Goal: Task Accomplishment & Management: Use online tool/utility

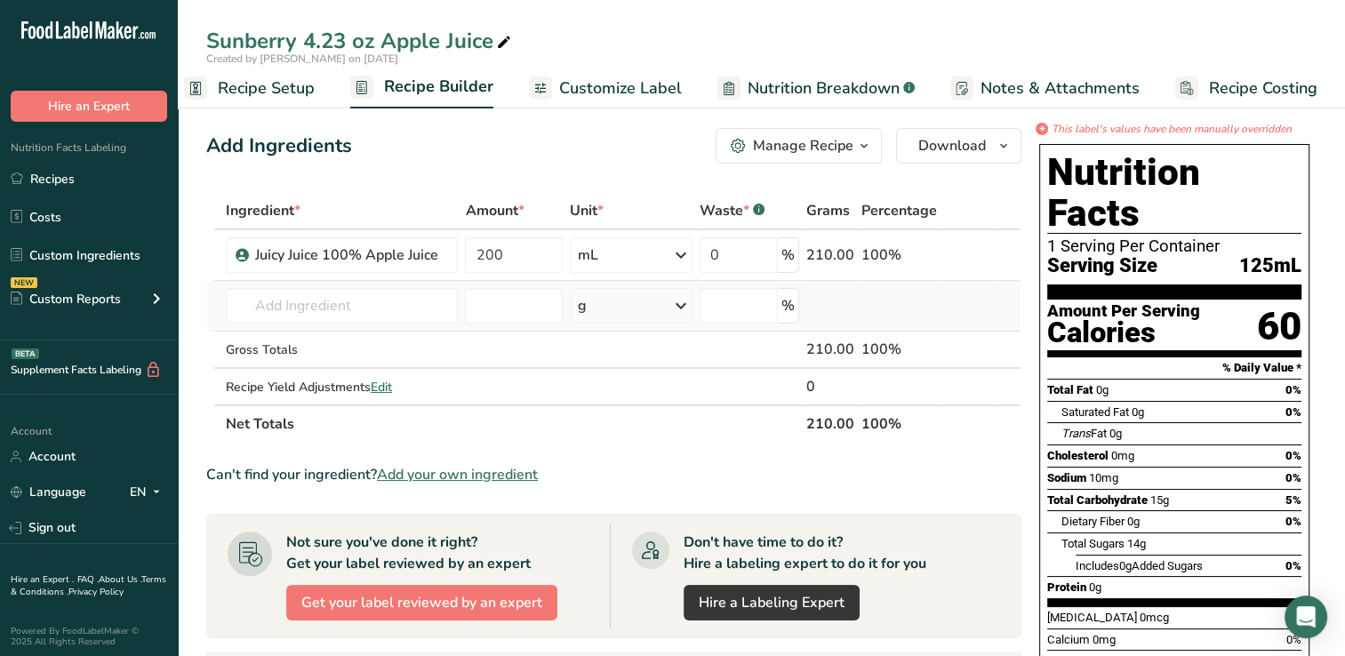
drag, startPoint x: 1351, startPoint y: 300, endPoint x: 1007, endPoint y: 301, distance: 343.9
drag, startPoint x: 1007, startPoint y: 301, endPoint x: 955, endPoint y: 299, distance: 51.6
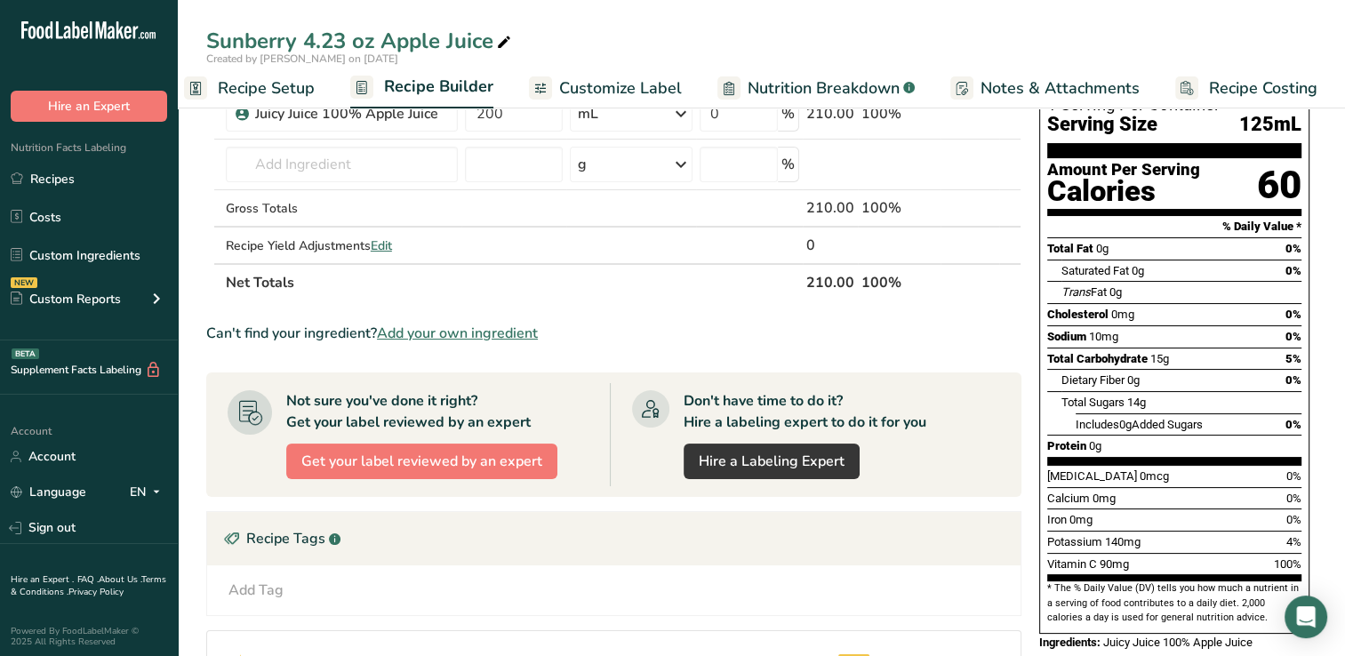
scroll to position [153, 0]
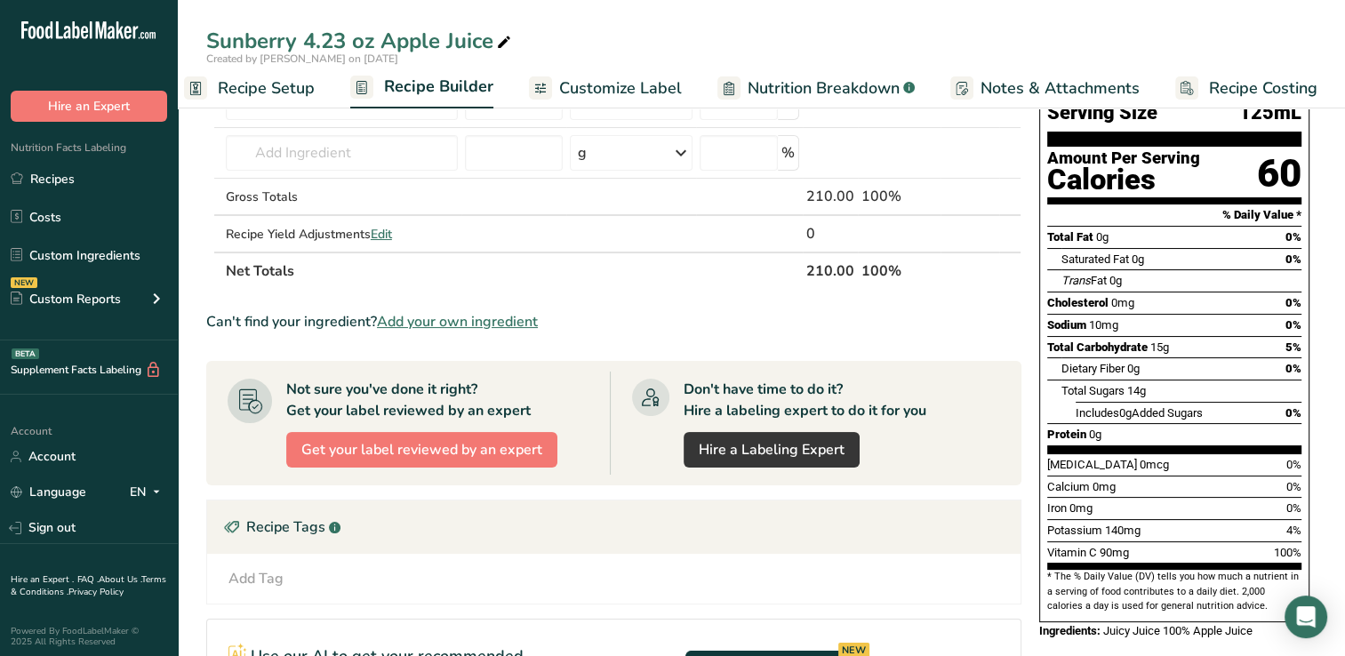
click at [648, 84] on span "Customize Label" at bounding box center [620, 88] width 123 height 24
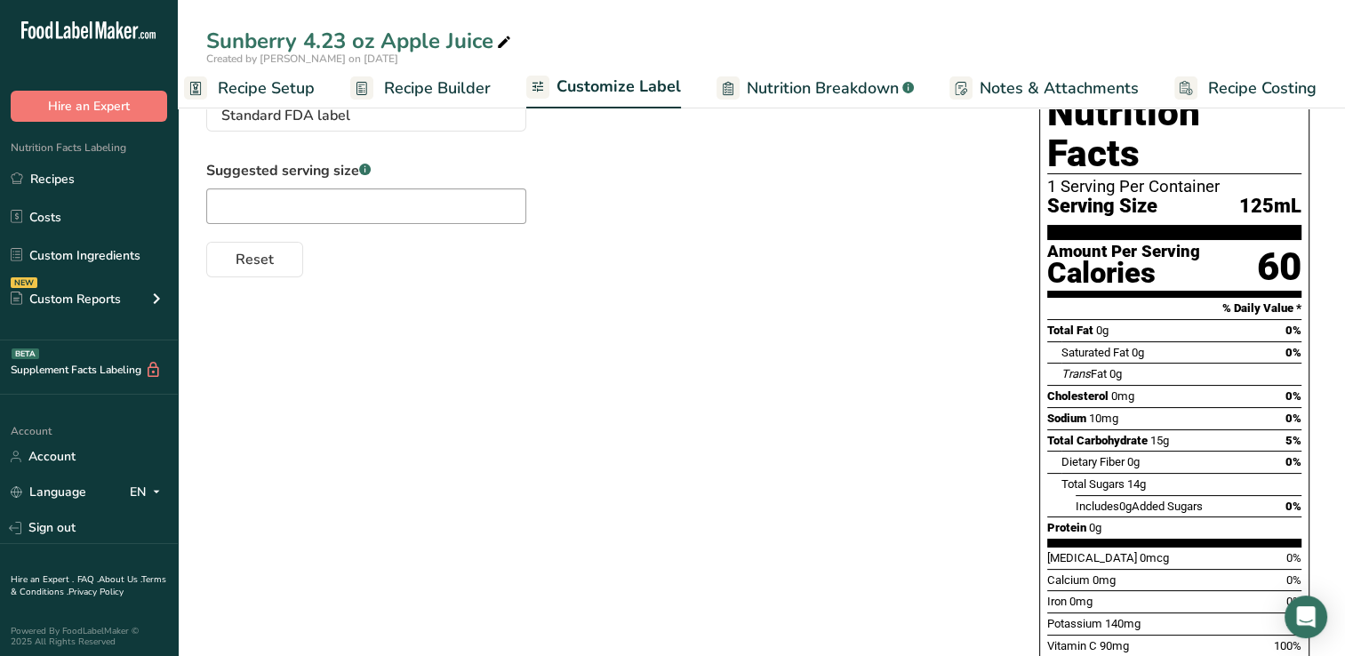
click at [270, 94] on span "Recipe Setup" at bounding box center [266, 88] width 97 height 24
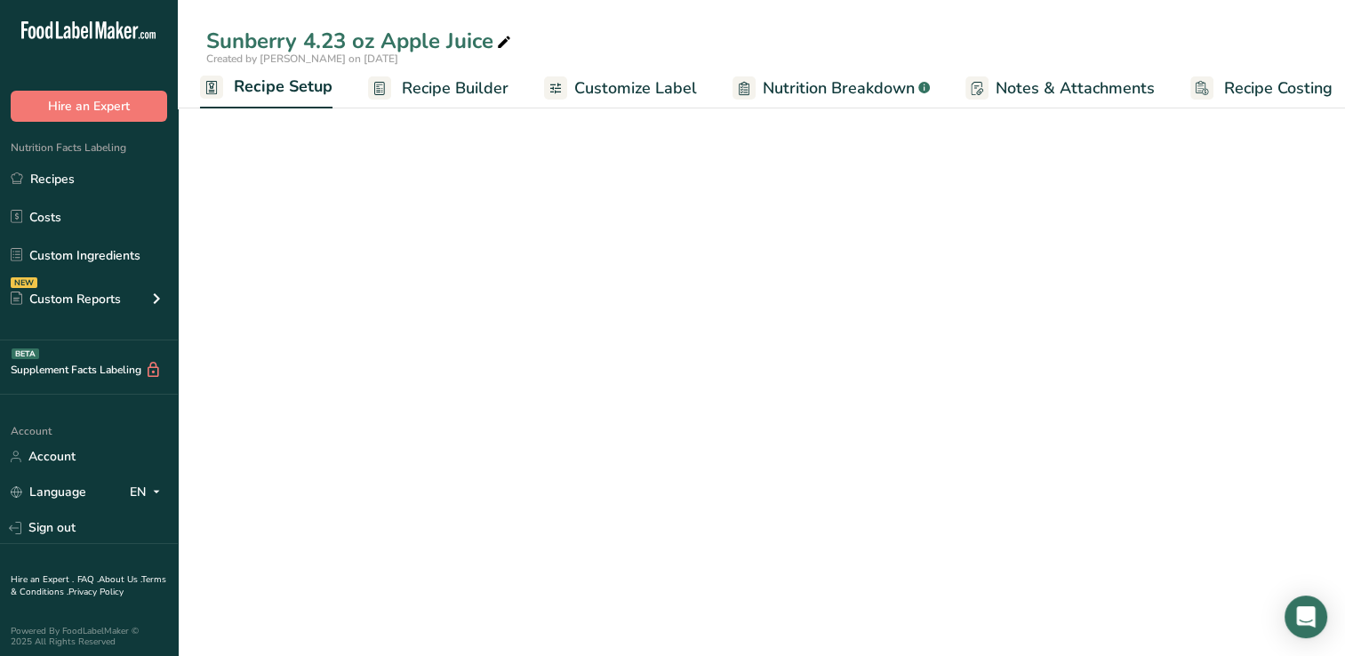
select select "17"
select select "22"
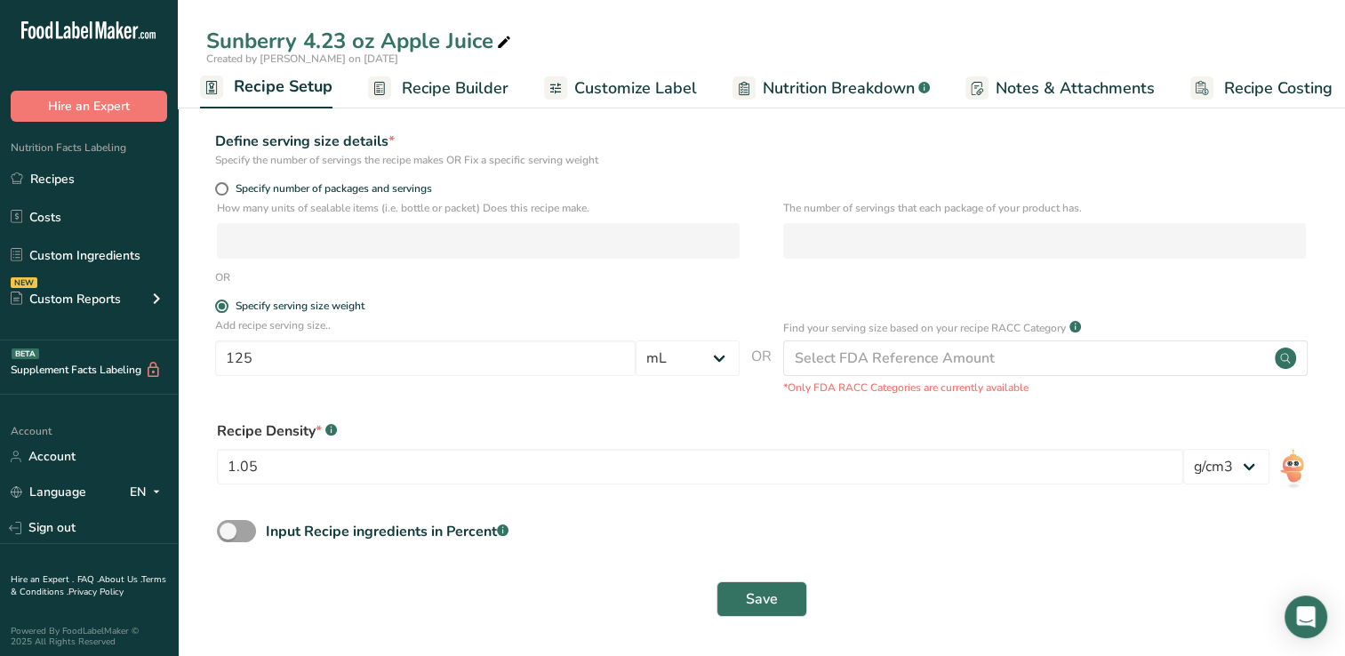
scroll to position [0, 0]
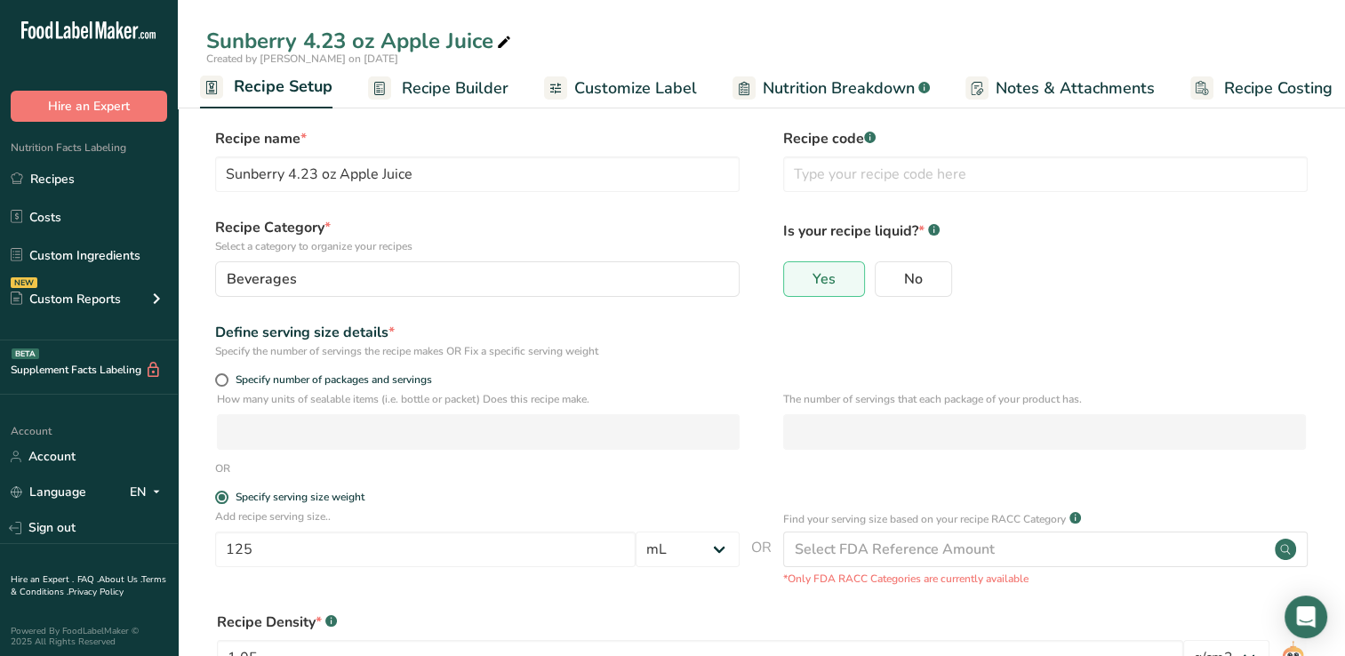
click at [473, 84] on span "Recipe Builder" at bounding box center [455, 88] width 107 height 24
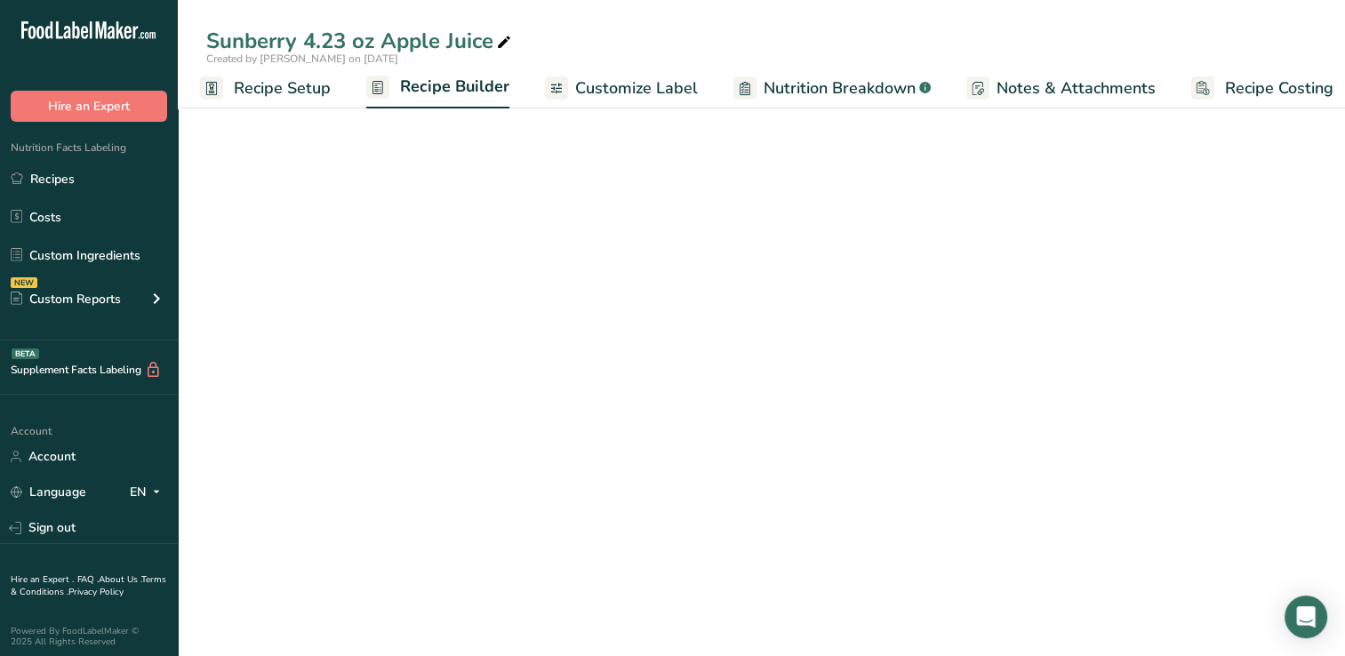
scroll to position [0, 22]
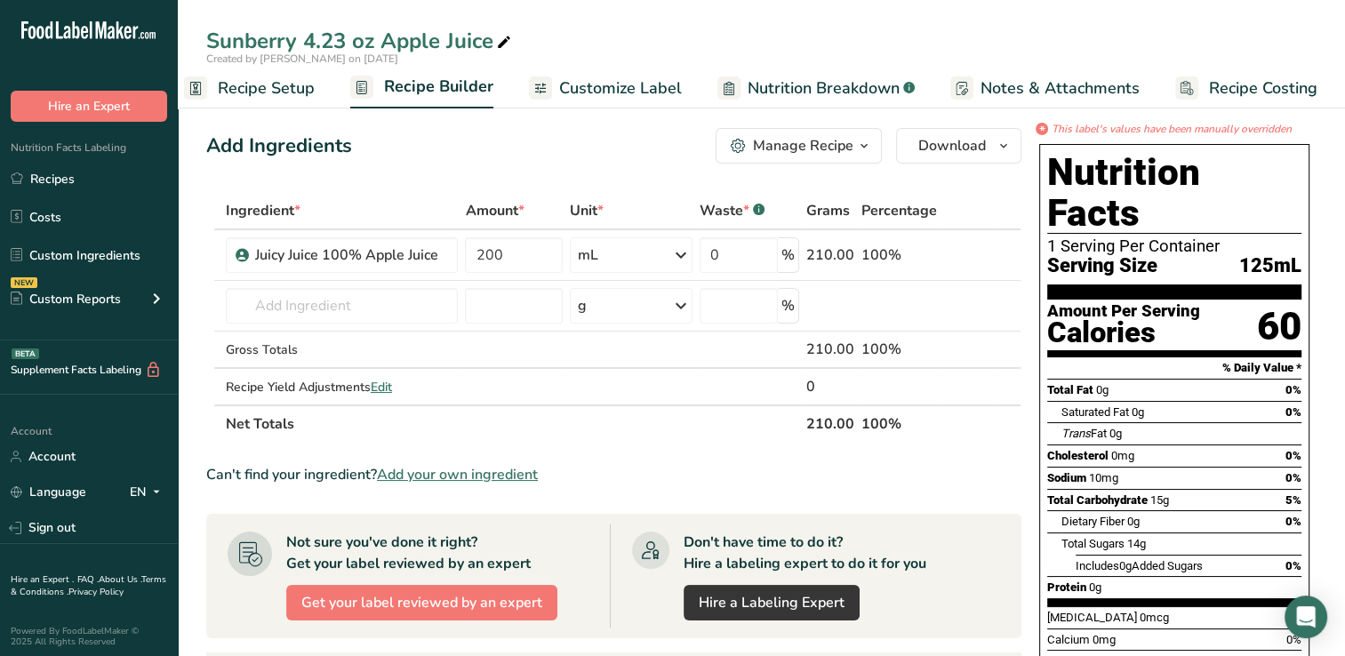
click at [625, 87] on span "Customize Label" at bounding box center [620, 88] width 123 height 24
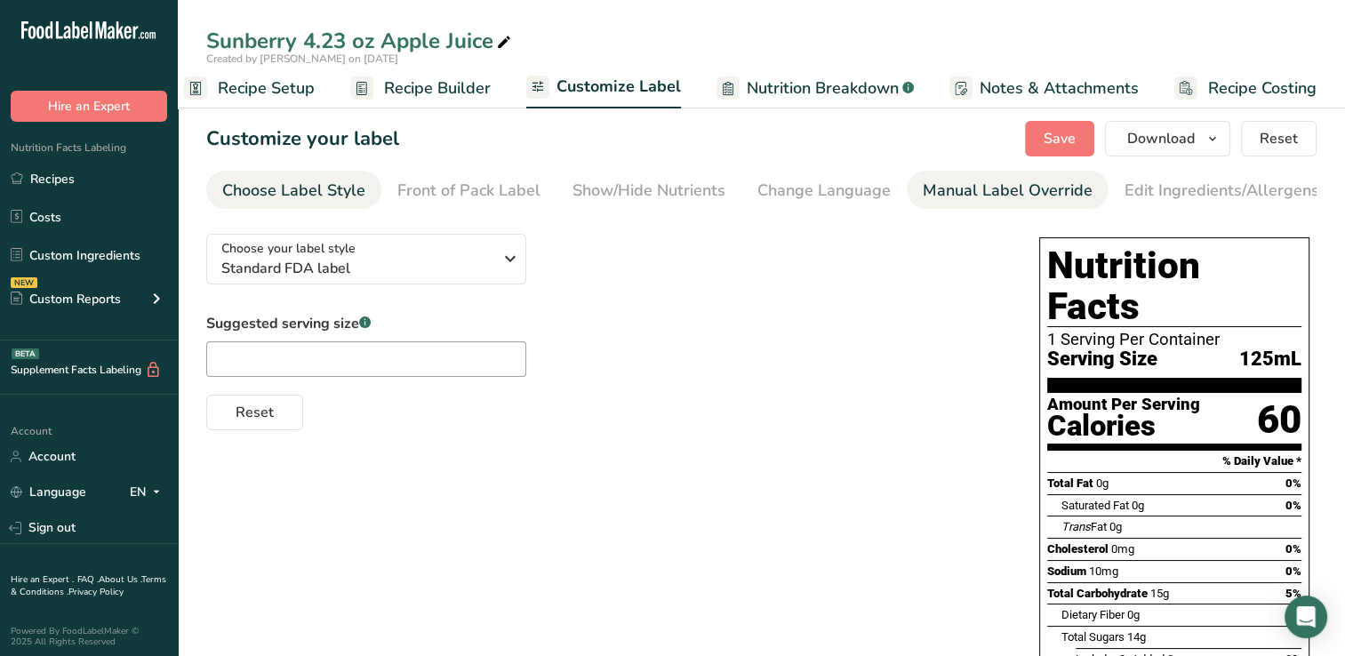
click at [1028, 194] on div "Manual Label Override" at bounding box center [1007, 191] width 170 height 24
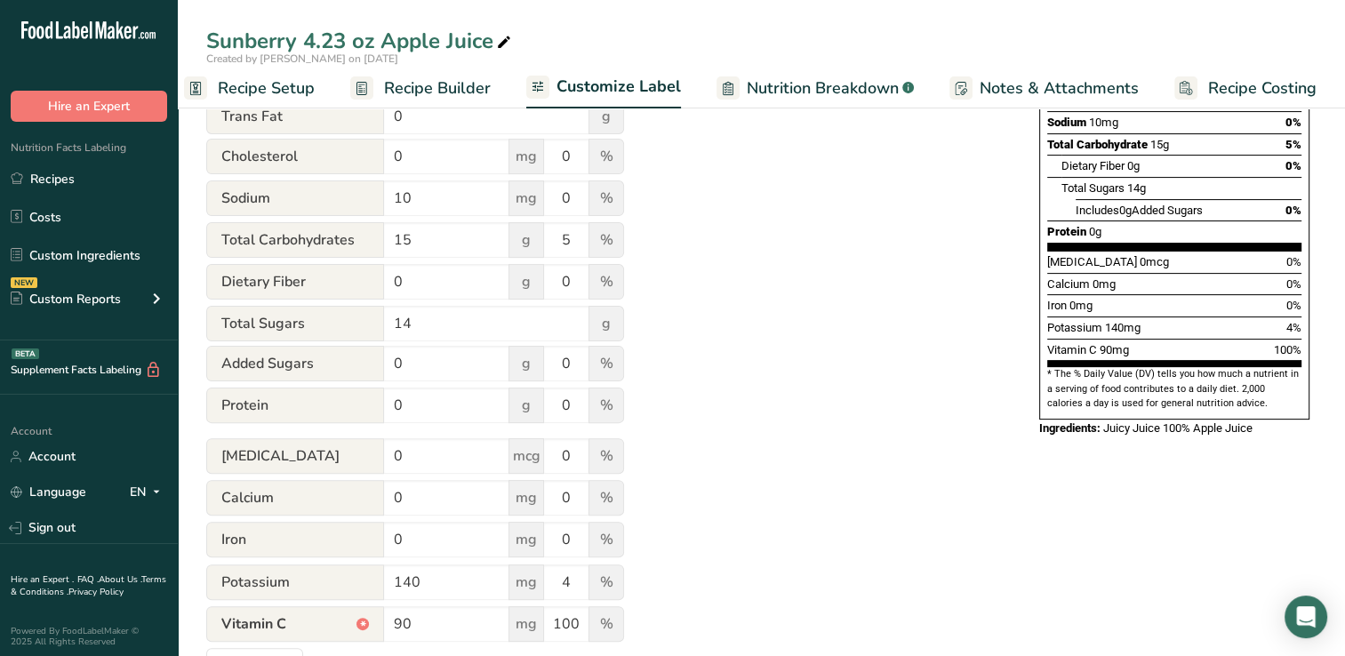
scroll to position [505, 0]
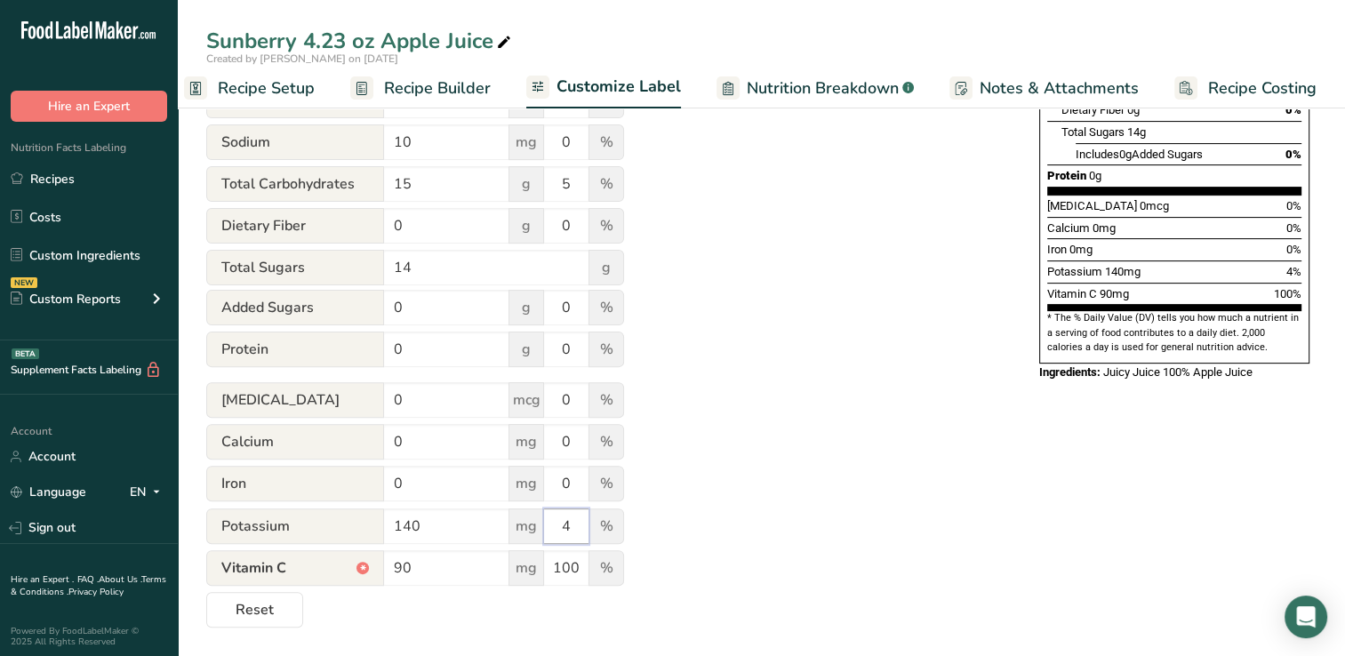
click at [570, 531] on input "4" at bounding box center [566, 526] width 44 height 36
type input "2"
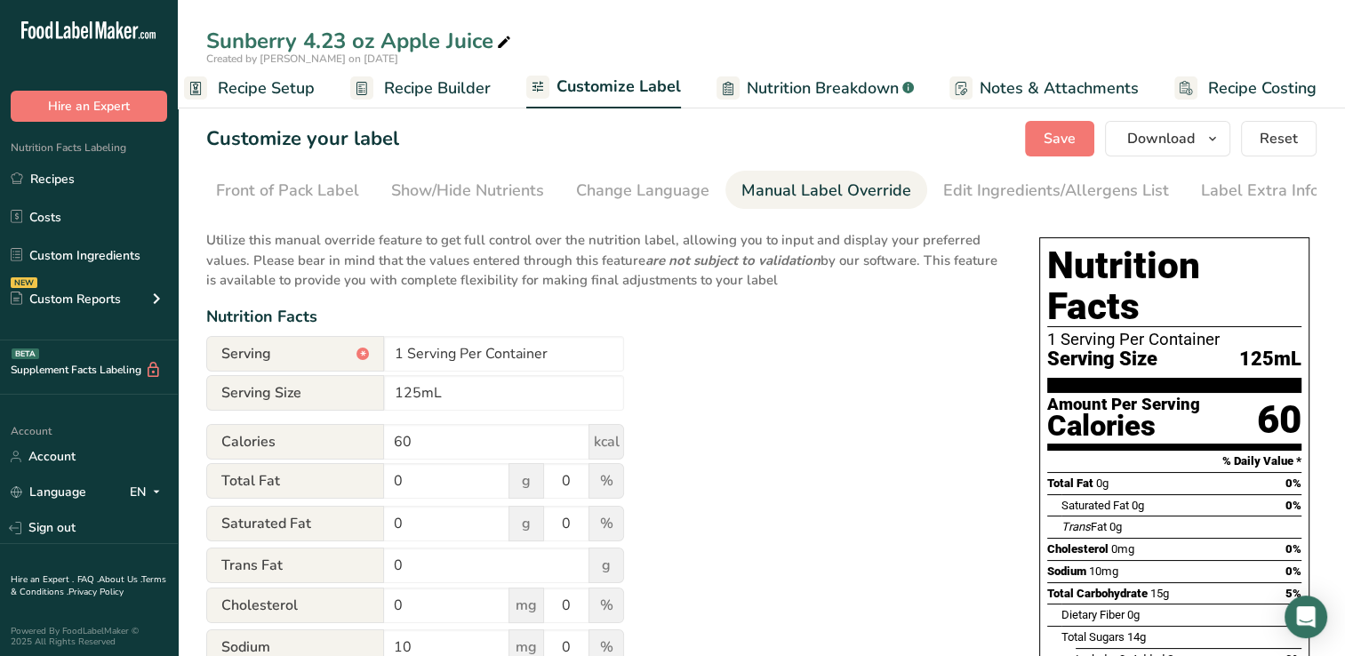
scroll to position [4, 0]
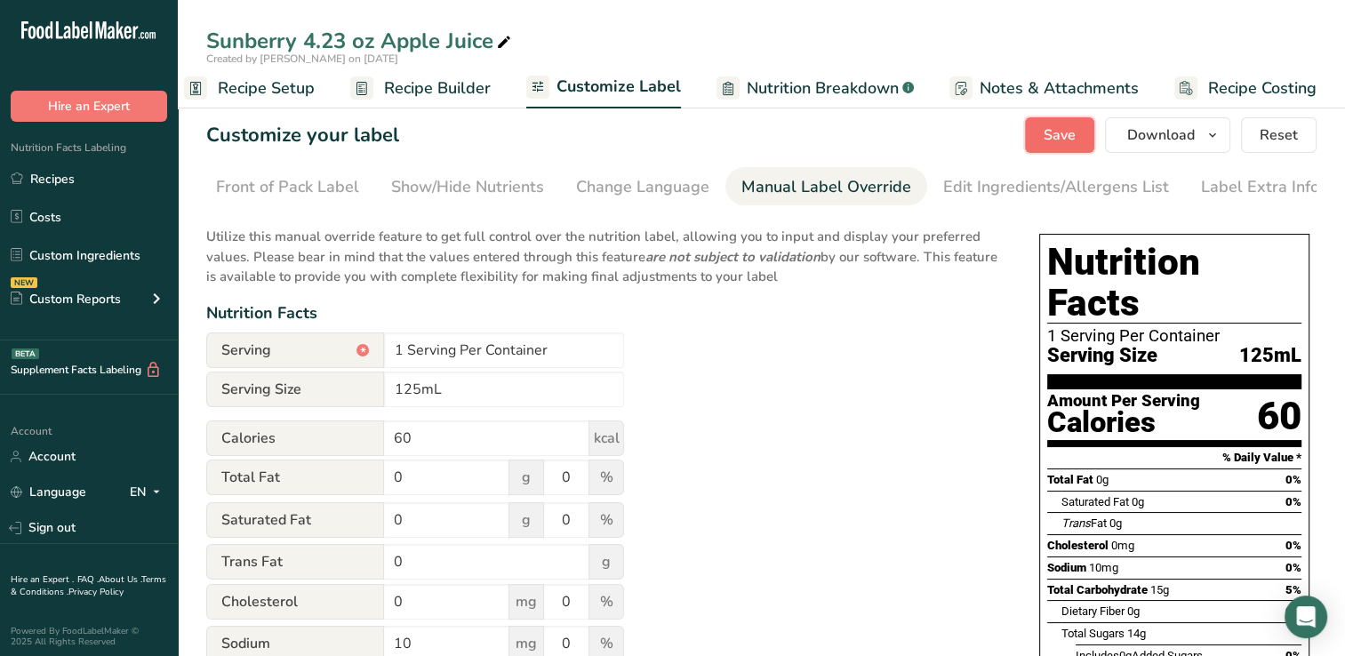
click at [1065, 132] on span "Save" at bounding box center [1059, 134] width 32 height 21
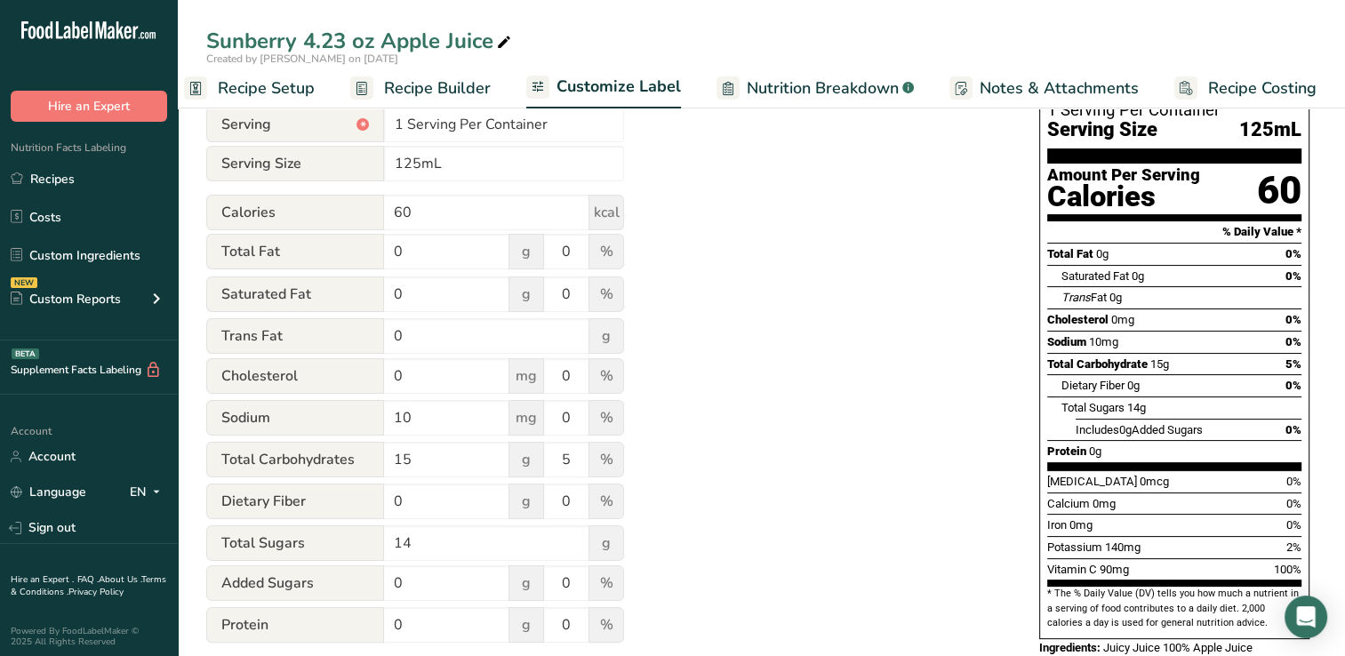
scroll to position [0, 0]
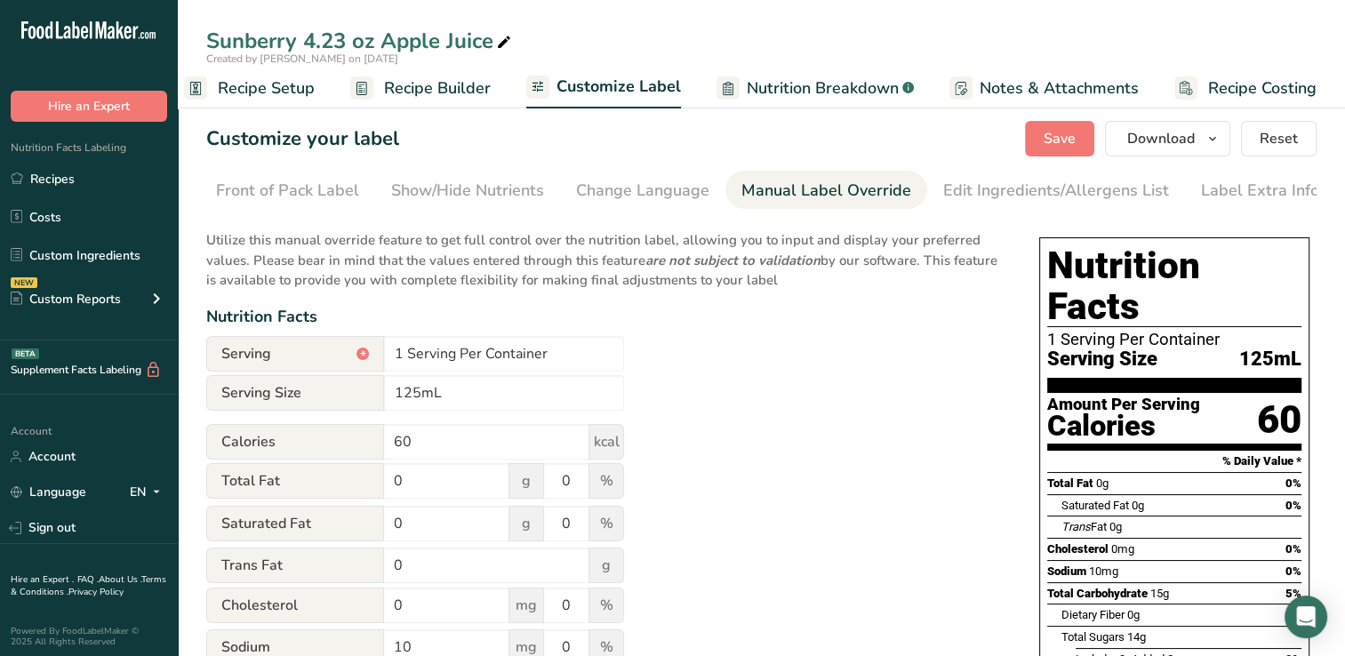
click at [438, 87] on span "Recipe Builder" at bounding box center [437, 88] width 107 height 24
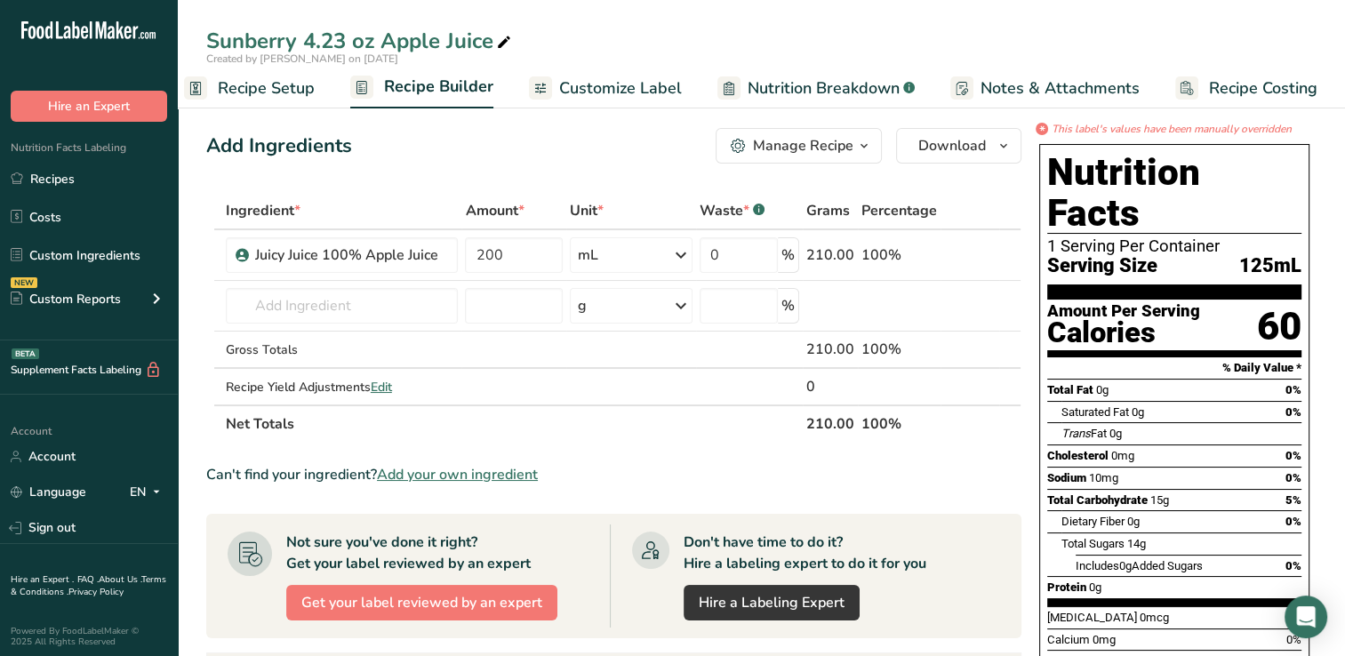
drag, startPoint x: 621, startPoint y: 84, endPoint x: 590, endPoint y: 91, distance: 31.9
click at [590, 91] on span "Customize Label" at bounding box center [620, 88] width 123 height 24
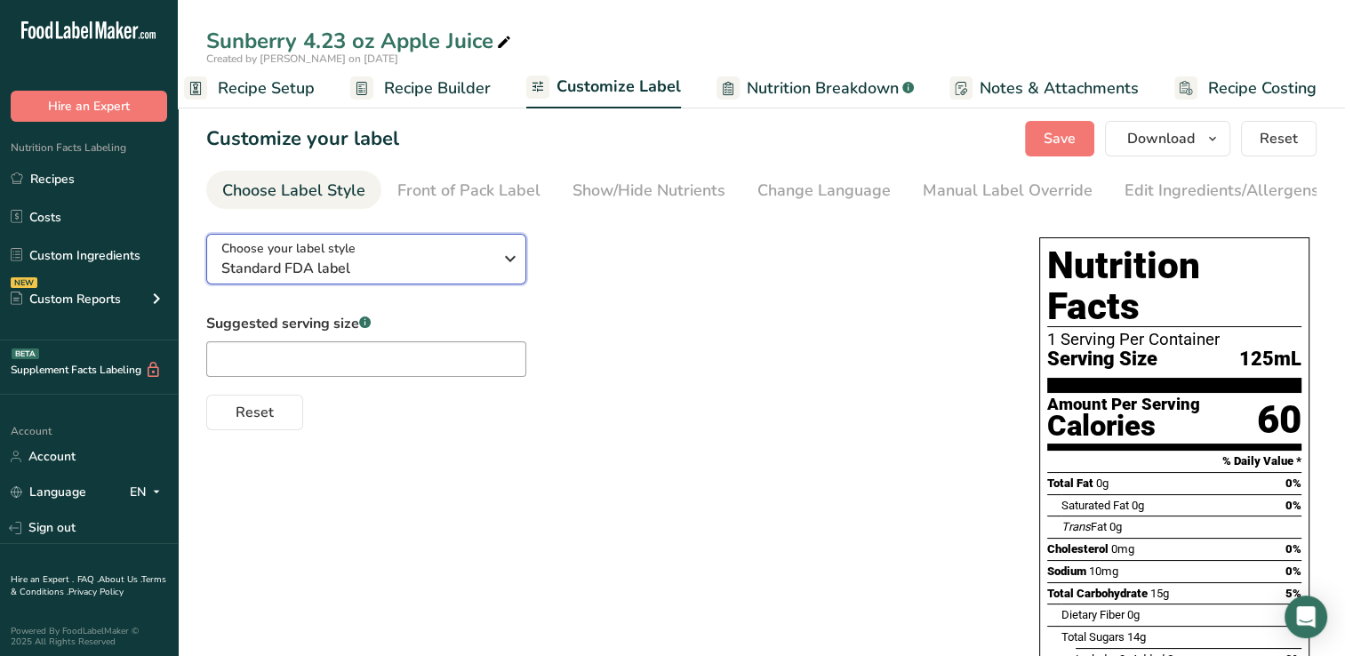
click at [506, 261] on icon "button" at bounding box center [509, 259] width 21 height 32
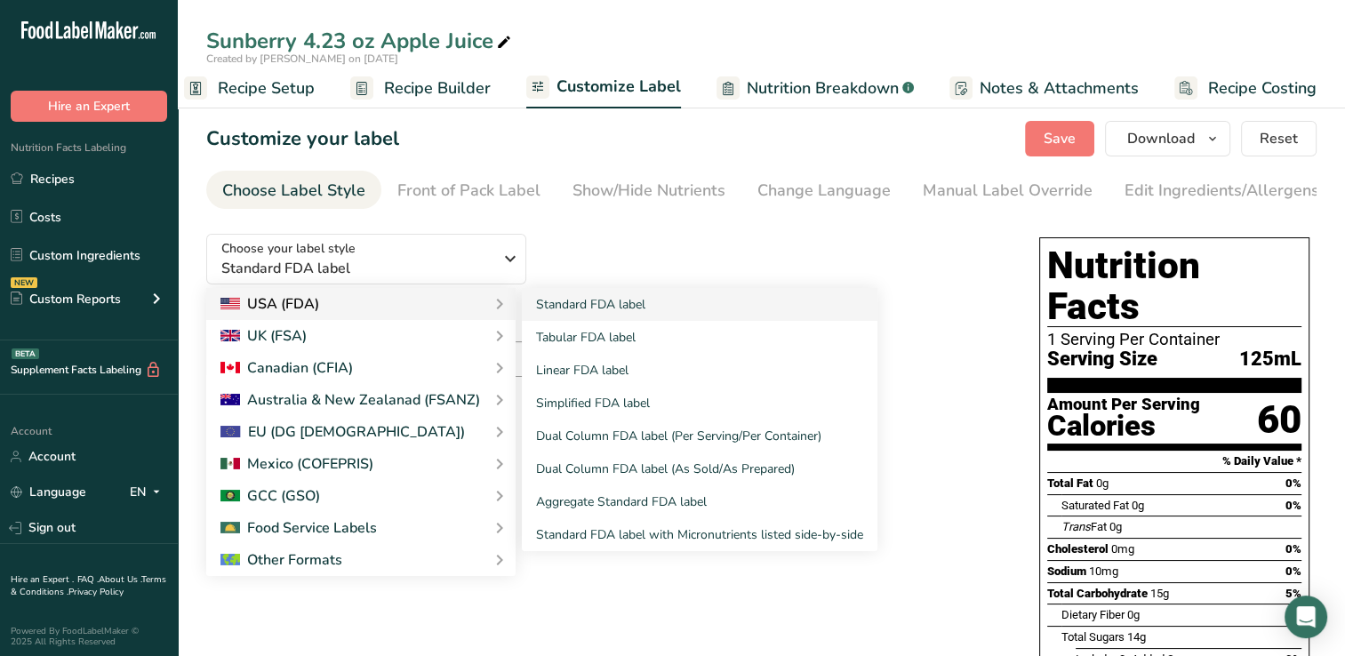
click at [294, 306] on div "USA (FDA)" at bounding box center [269, 303] width 99 height 21
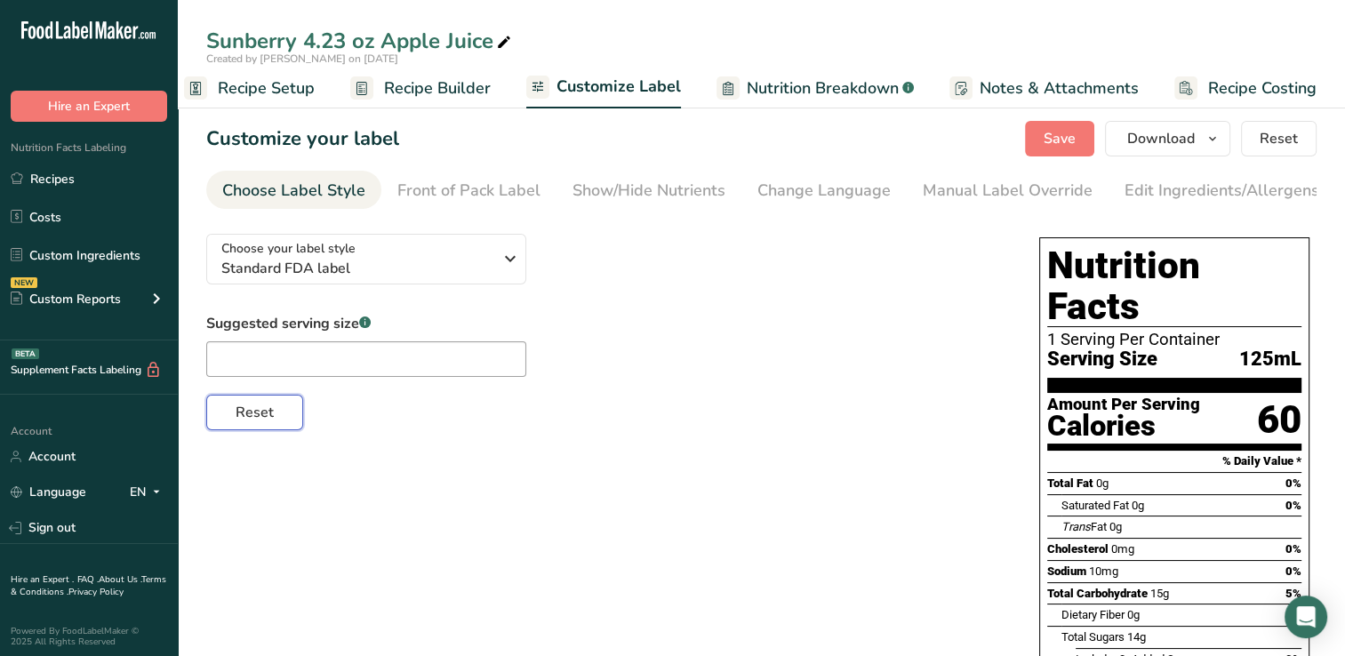
click at [245, 418] on span "Reset" at bounding box center [255, 412] width 38 height 21
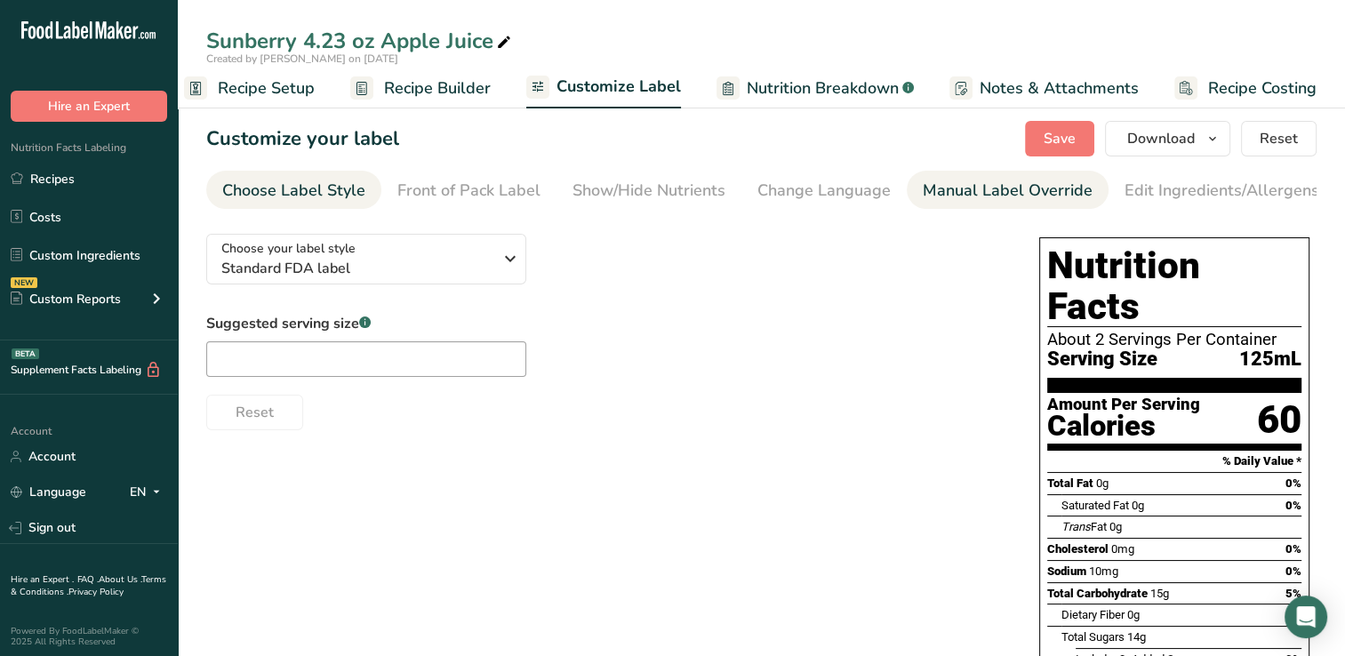
click at [983, 188] on div "Manual Label Override" at bounding box center [1007, 191] width 170 height 24
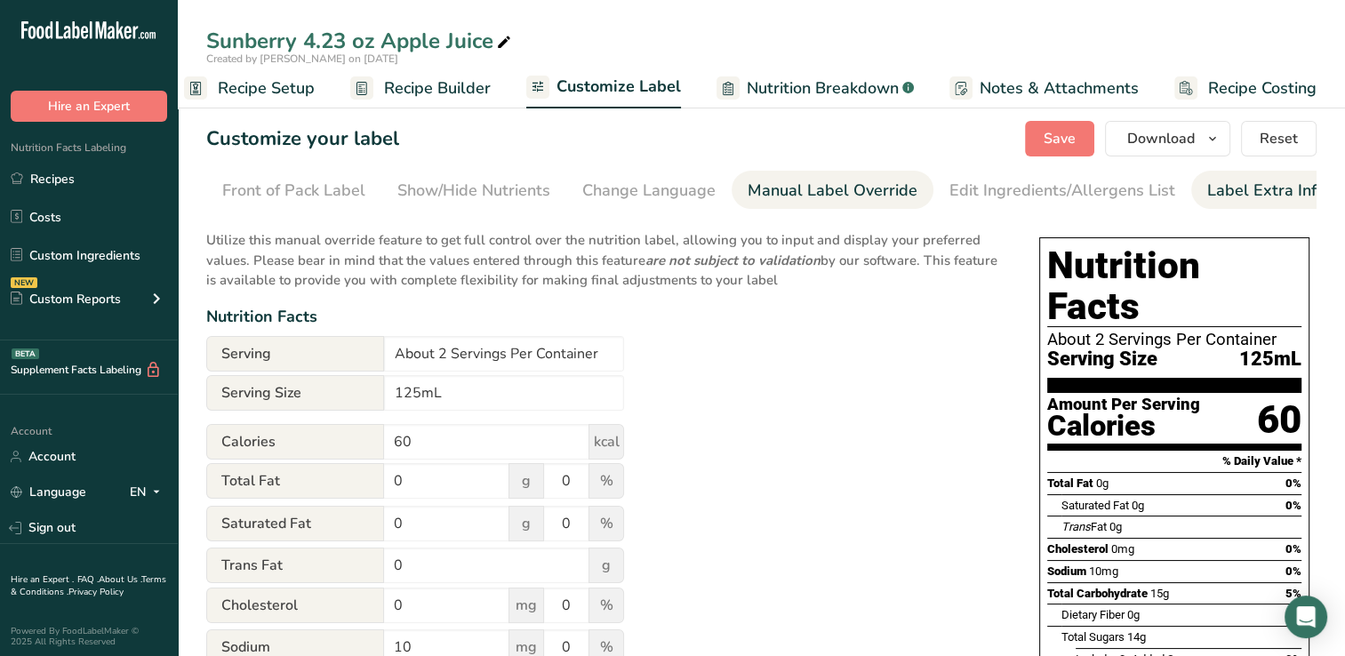
scroll to position [0, 181]
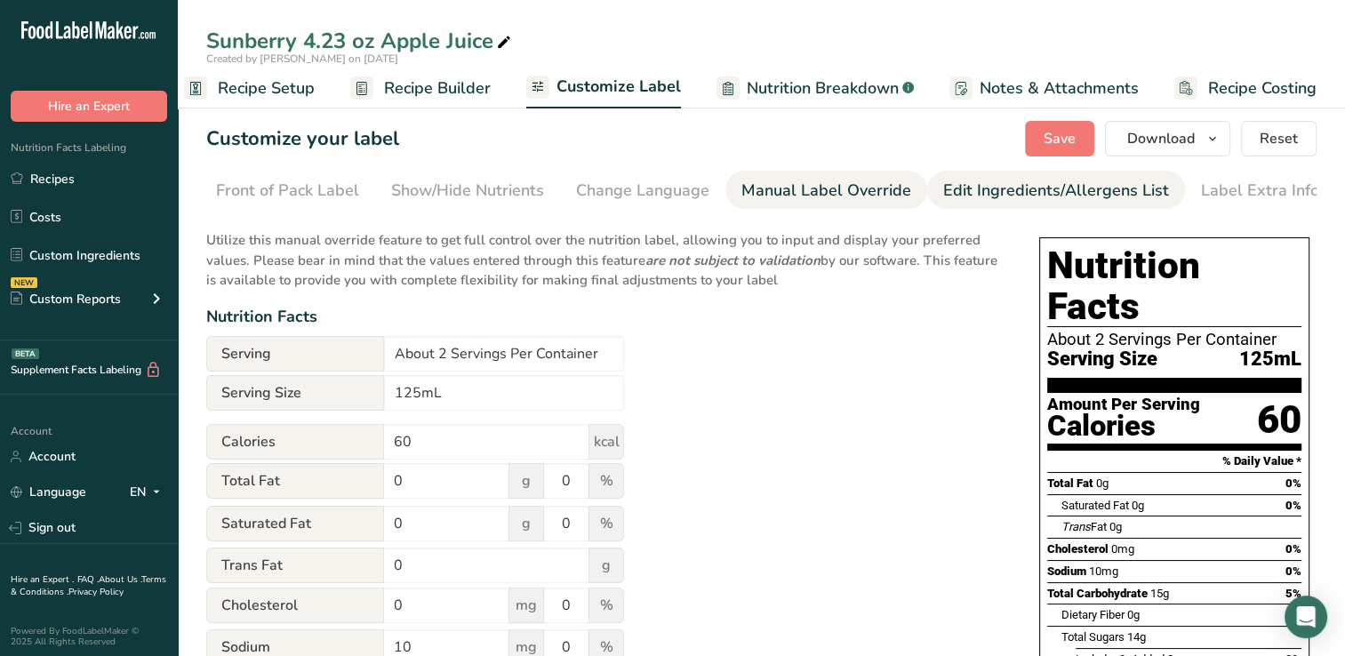
click at [977, 188] on div "Edit Ingredients/Allergens List" at bounding box center [1056, 191] width 226 height 24
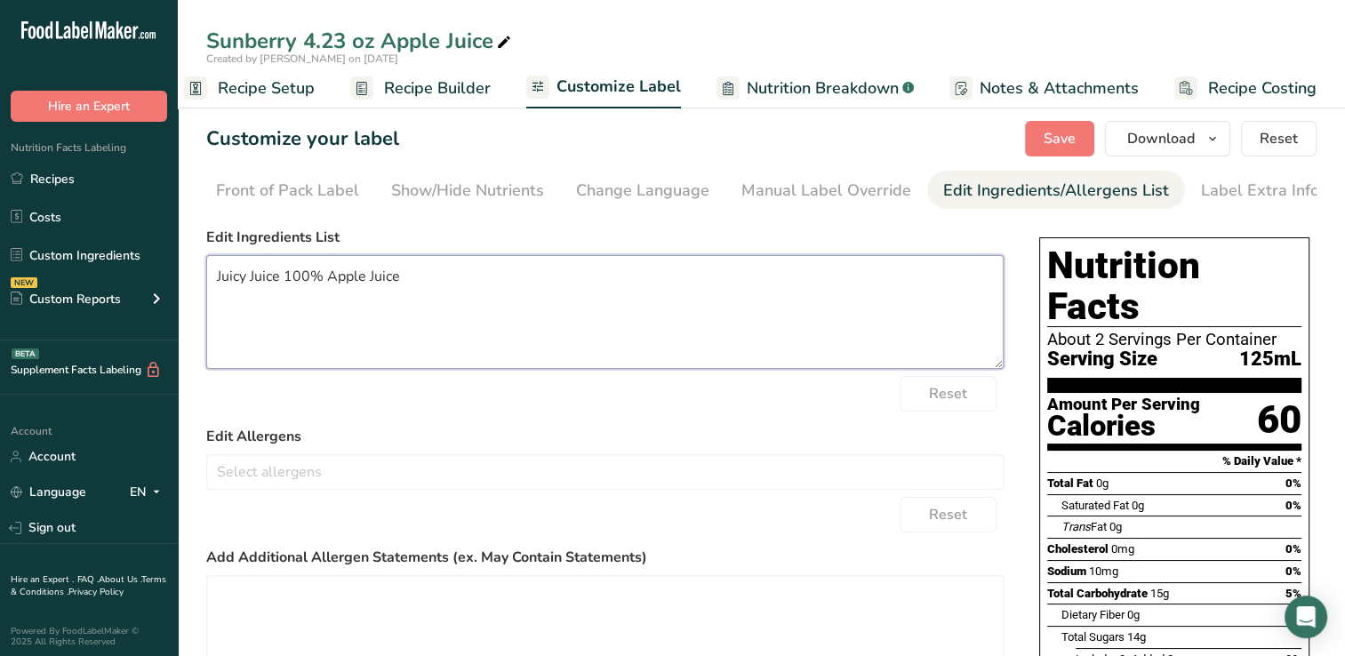
click at [399, 279] on textarea "Juicy Juice 100% Apple Juice" at bounding box center [604, 312] width 797 height 114
type textarea "J"
type textarea "P"
click at [825, 282] on textarea "PASTEURIZED APPLE JUICE FROM CONCENTRATE (WATER, APPLE JUICE CONCENTRATE)" at bounding box center [604, 312] width 797 height 114
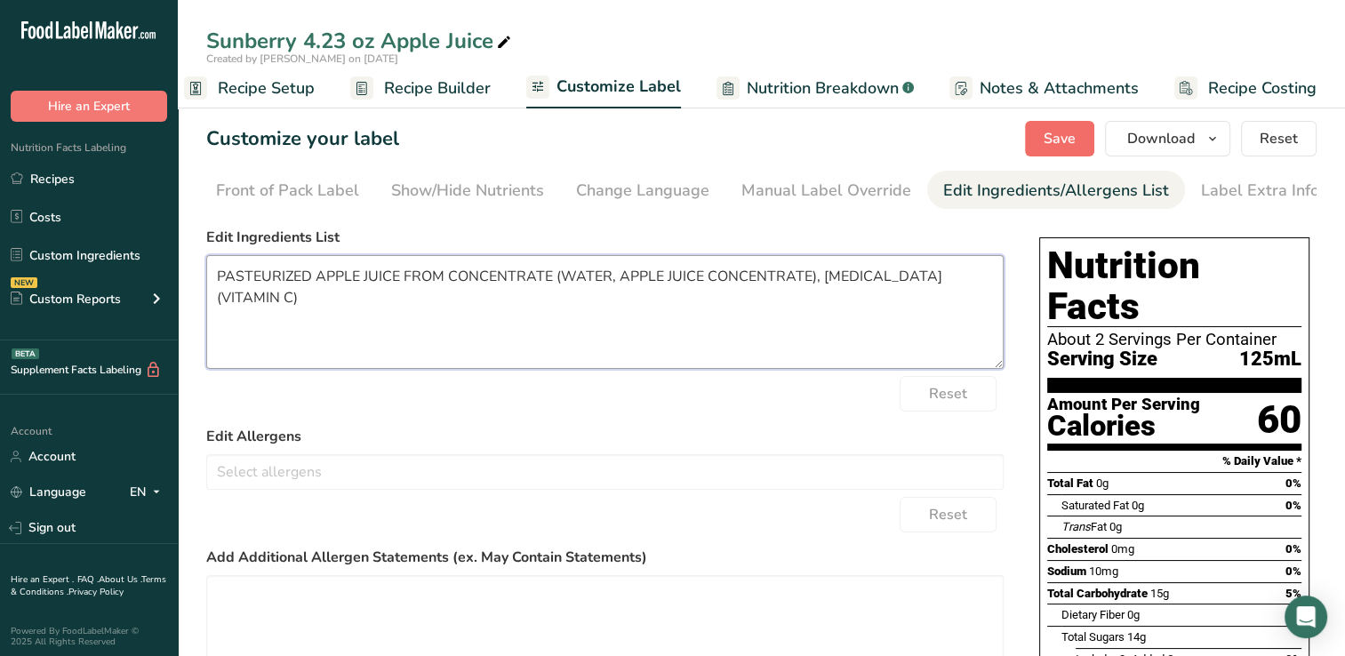
type textarea "PASTEURIZED APPLE JUICE FROM CONCENTRATE (WATER, APPLE JUICE CONCENTRATE), [MED…"
click at [1066, 130] on span "Save" at bounding box center [1059, 138] width 32 height 21
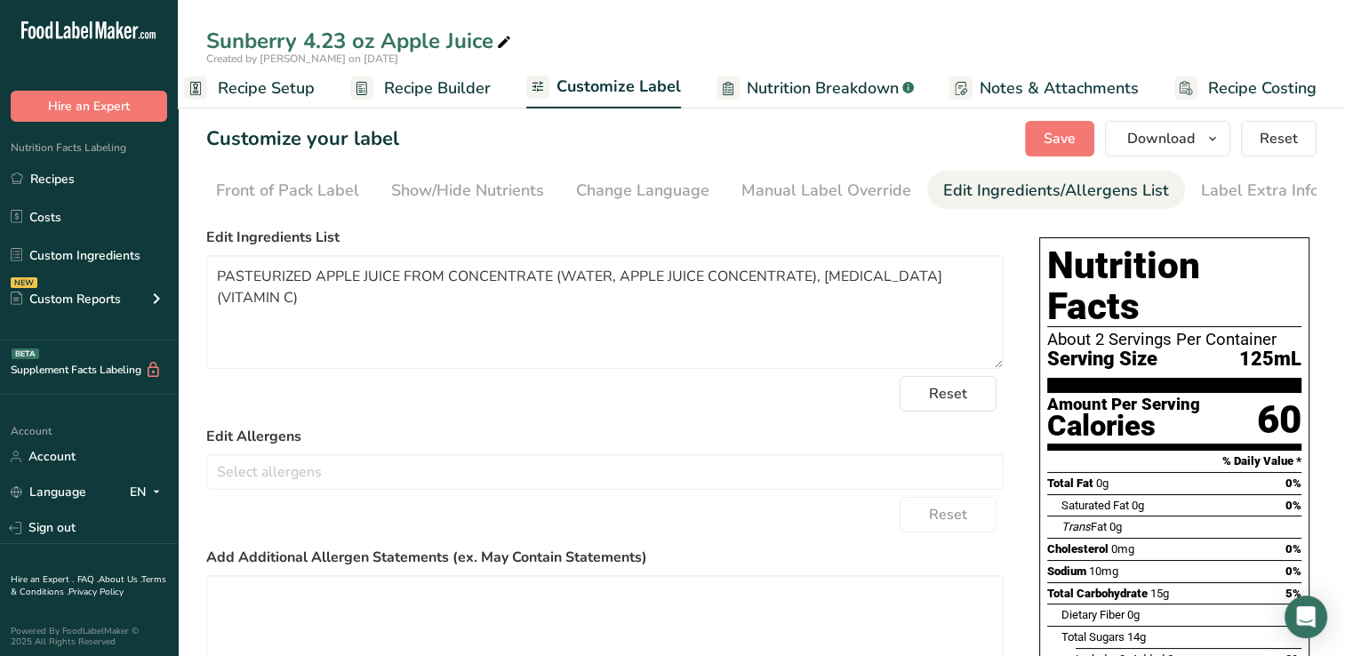
drag, startPoint x: 803, startPoint y: 188, endPoint x: 679, endPoint y: 239, distance: 134.3
click at [679, 239] on label "Edit Ingredients List" at bounding box center [604, 237] width 797 height 21
click at [456, 185] on div "Show/Hide Nutrients" at bounding box center [467, 191] width 153 height 24
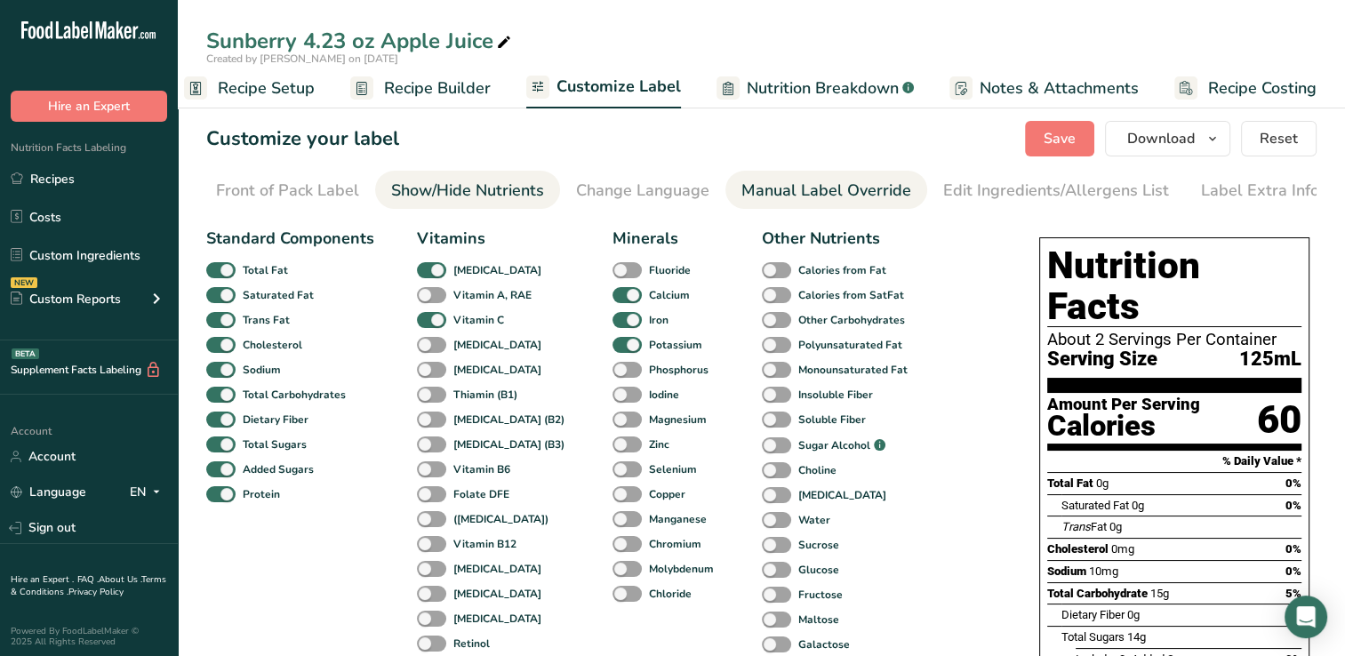
drag, startPoint x: 797, startPoint y: 187, endPoint x: 780, endPoint y: 190, distance: 17.3
click at [780, 190] on div "Manual Label Override" at bounding box center [826, 191] width 170 height 24
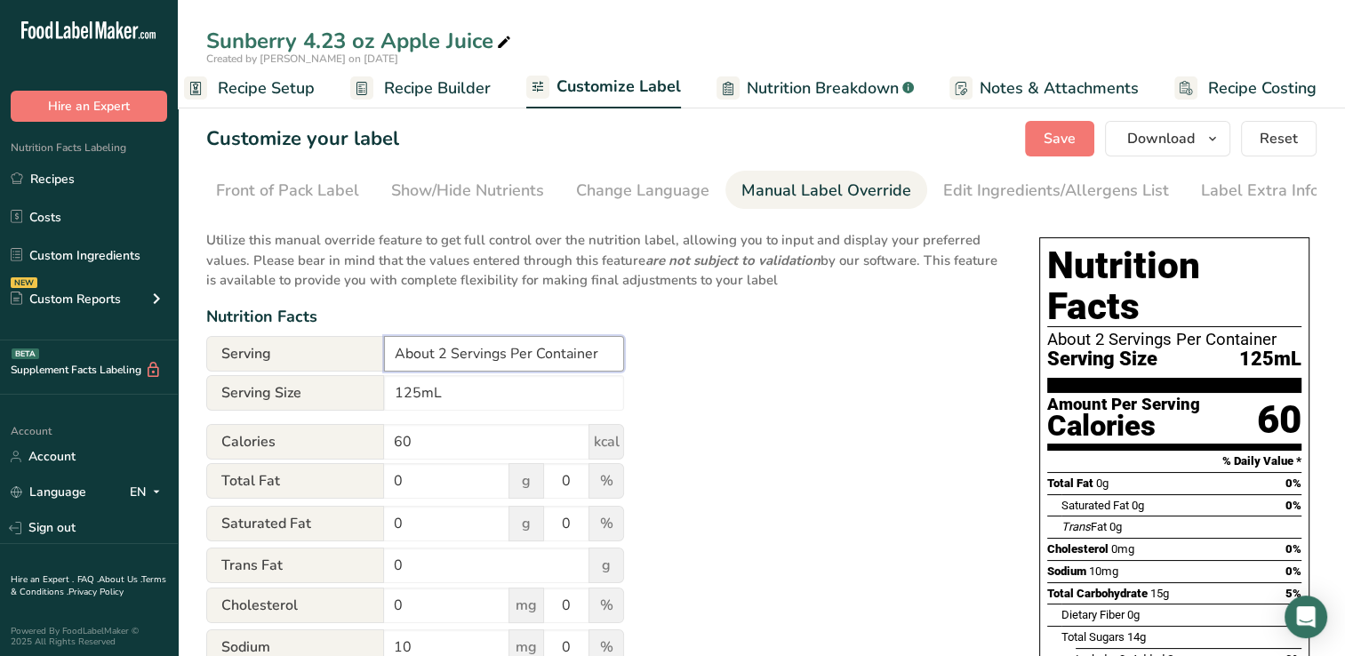
click at [446, 356] on input "About 2 Servings Per Container" at bounding box center [504, 354] width 240 height 36
click at [459, 358] on input "1 Servings Per Container" at bounding box center [504, 354] width 240 height 36
type input "1 Serving Per Container"
click at [1066, 135] on span "Save" at bounding box center [1059, 138] width 32 height 21
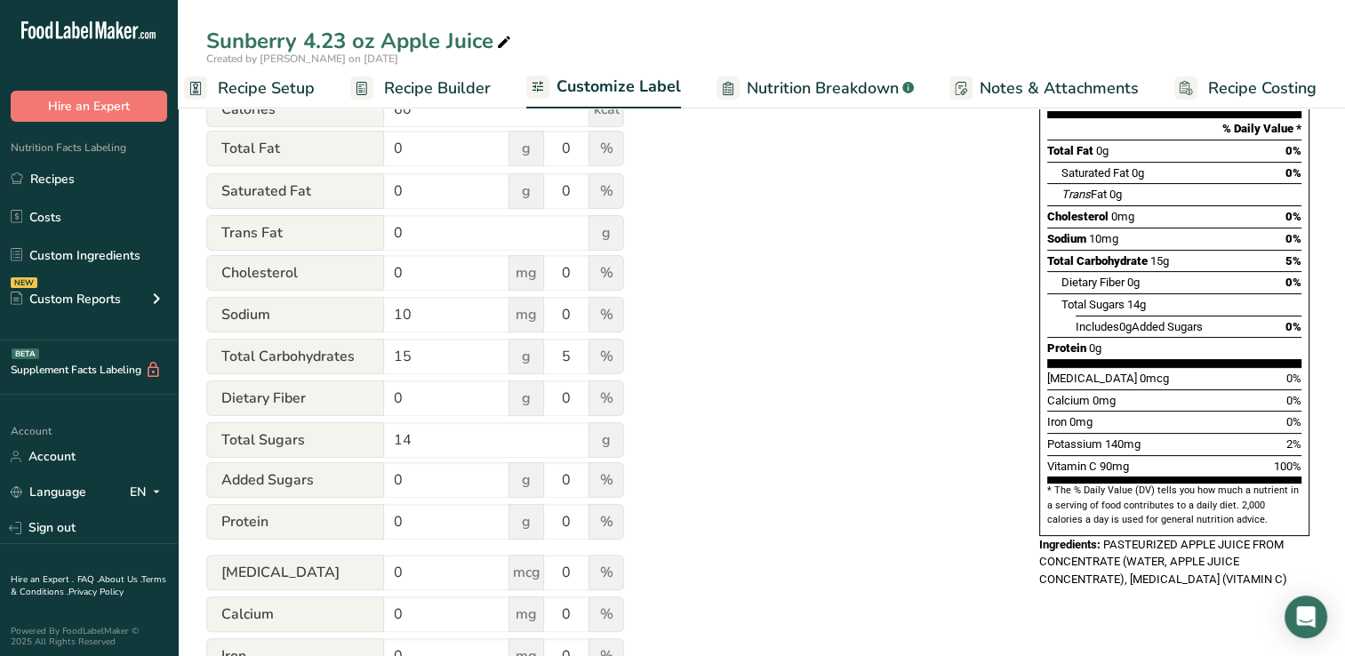
scroll to position [334, 0]
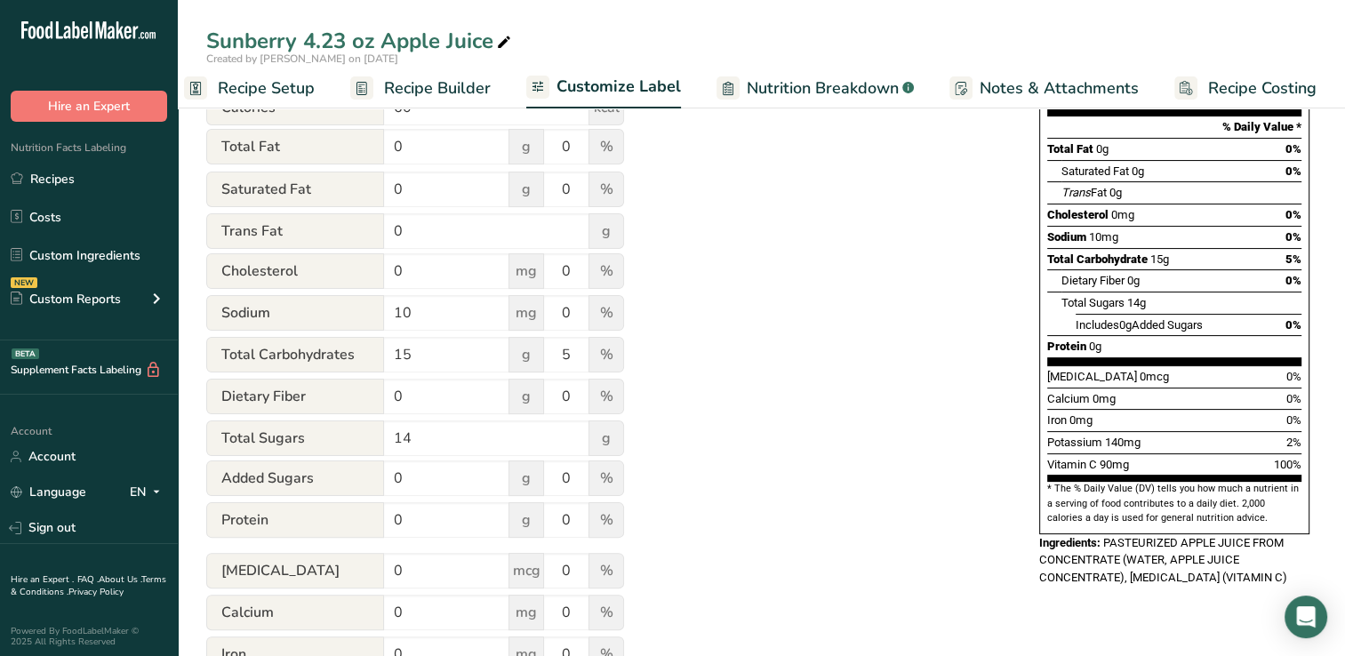
click at [1035, 81] on span "Notes & Attachments" at bounding box center [1058, 88] width 159 height 24
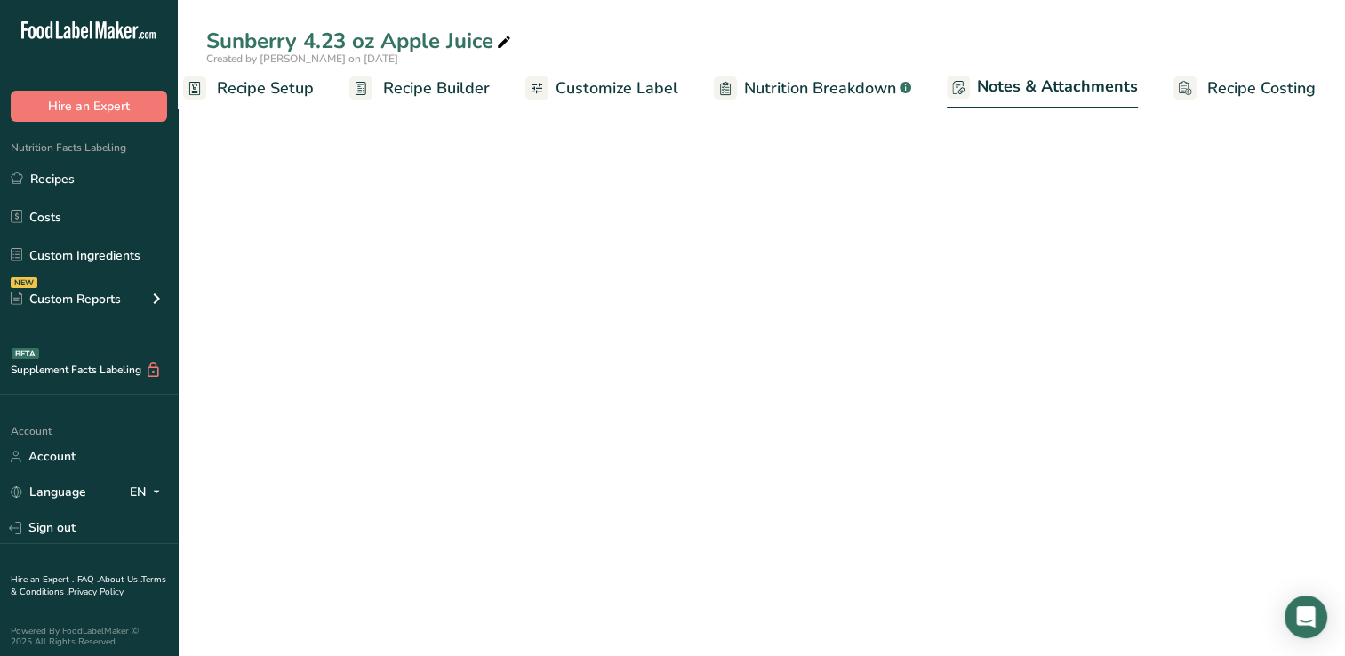
scroll to position [39, 0]
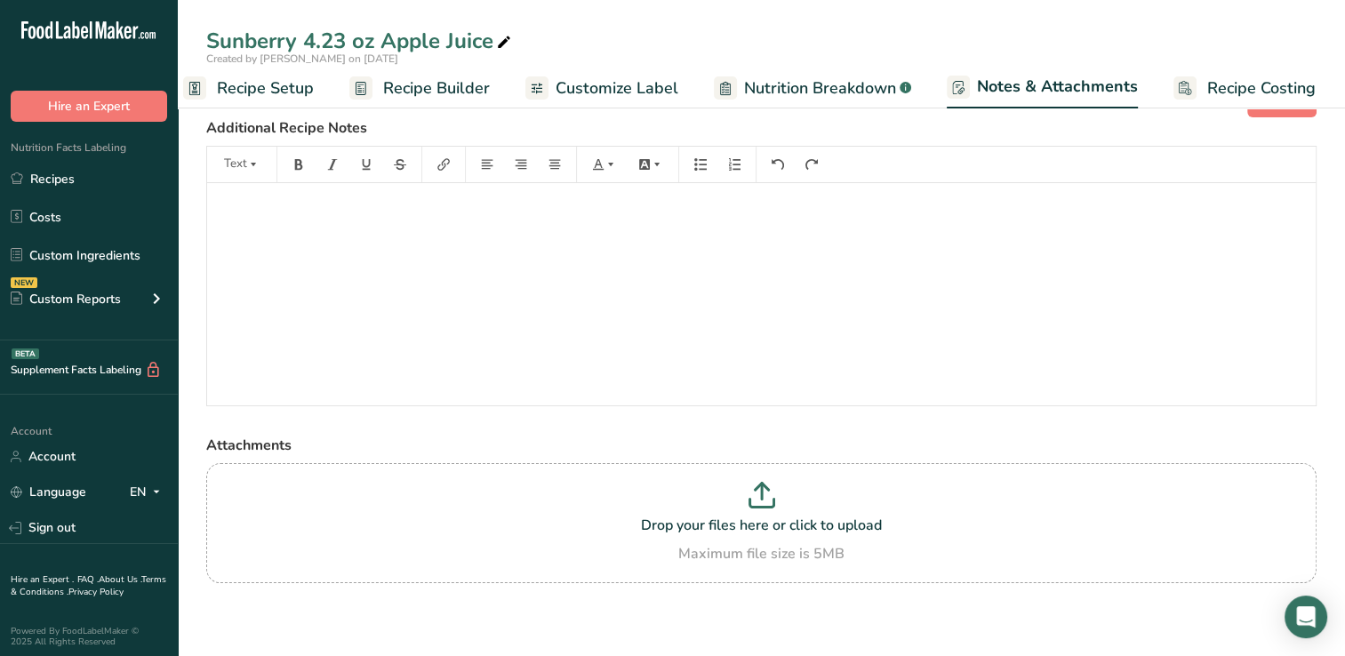
click at [639, 90] on span "Customize Label" at bounding box center [616, 88] width 123 height 24
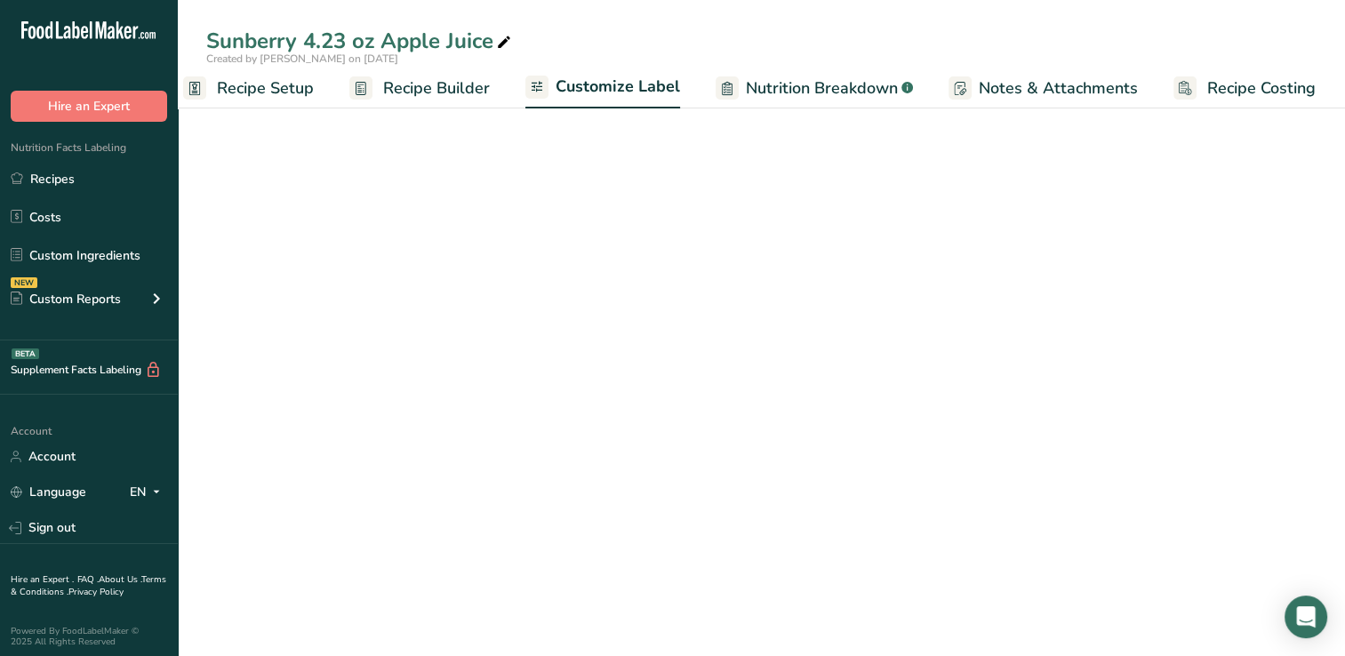
scroll to position [0, 22]
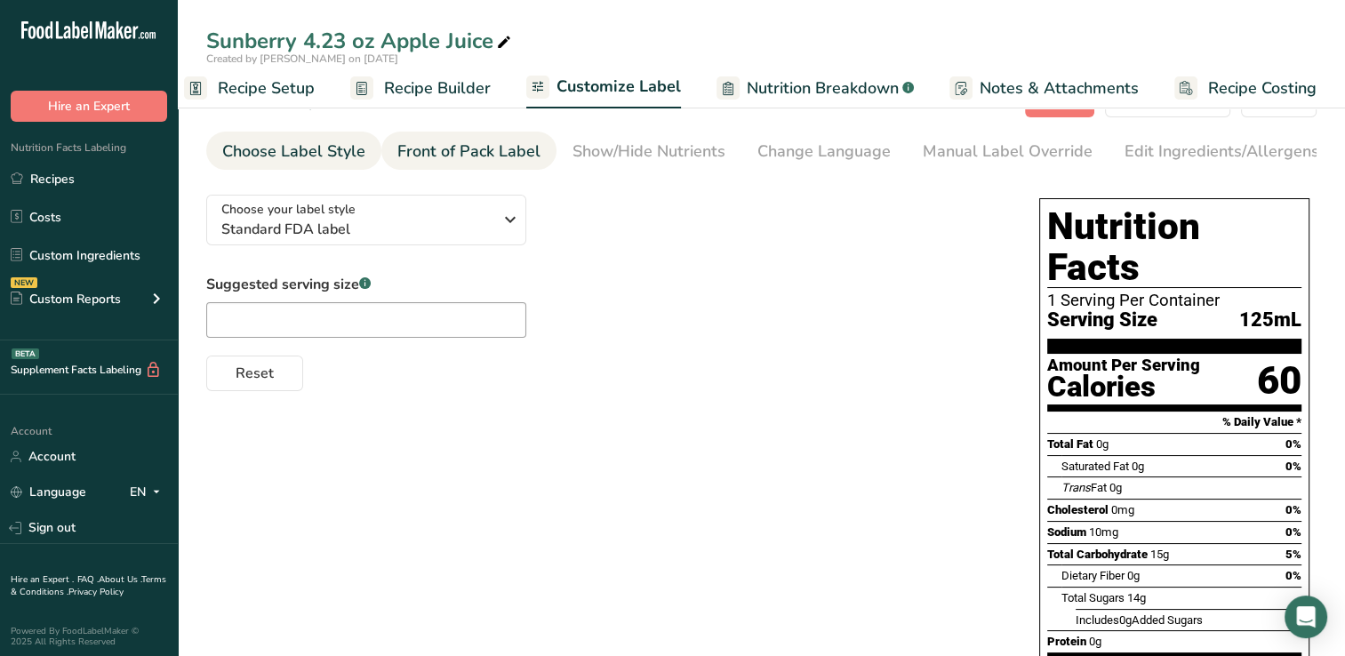
click at [472, 151] on div "Front of Pack Label" at bounding box center [468, 152] width 143 height 24
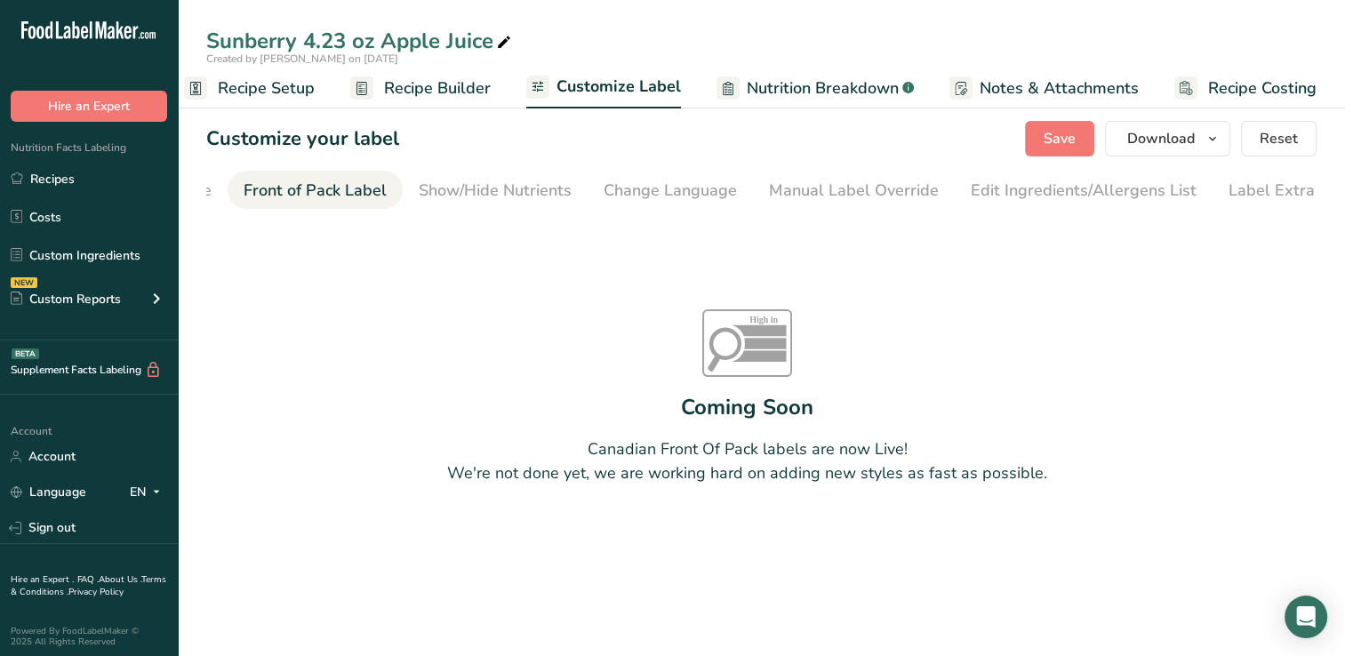
scroll to position [0, 172]
click at [853, 190] on div "Manual Label Override" at bounding box center [835, 191] width 170 height 24
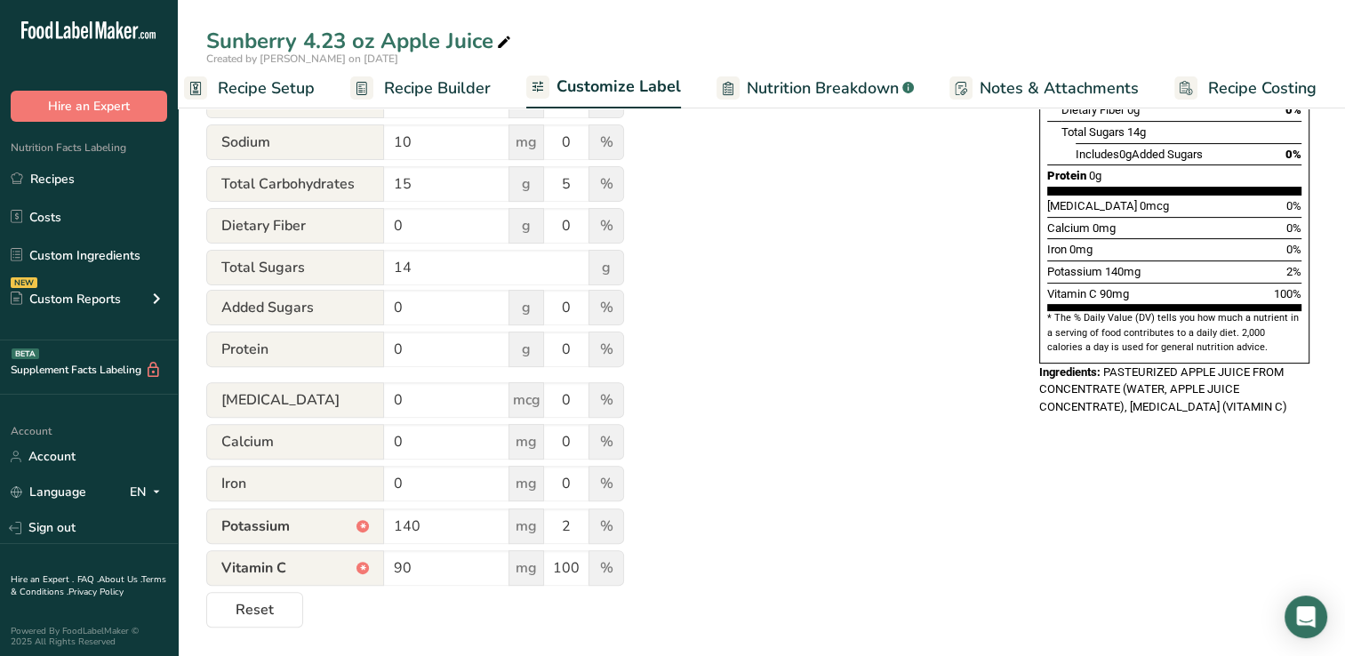
scroll to position [128, 0]
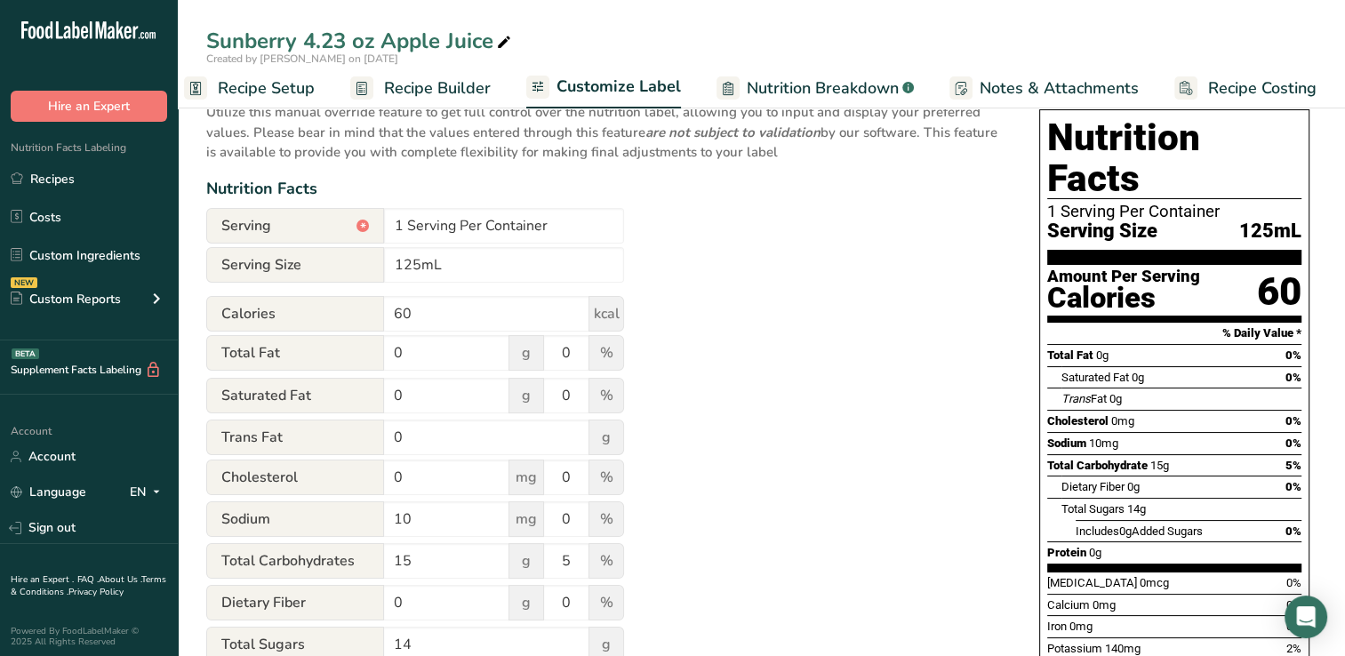
click at [609, 84] on span "Customize Label" at bounding box center [618, 87] width 124 height 24
click at [425, 89] on span "Recipe Builder" at bounding box center [437, 88] width 107 height 24
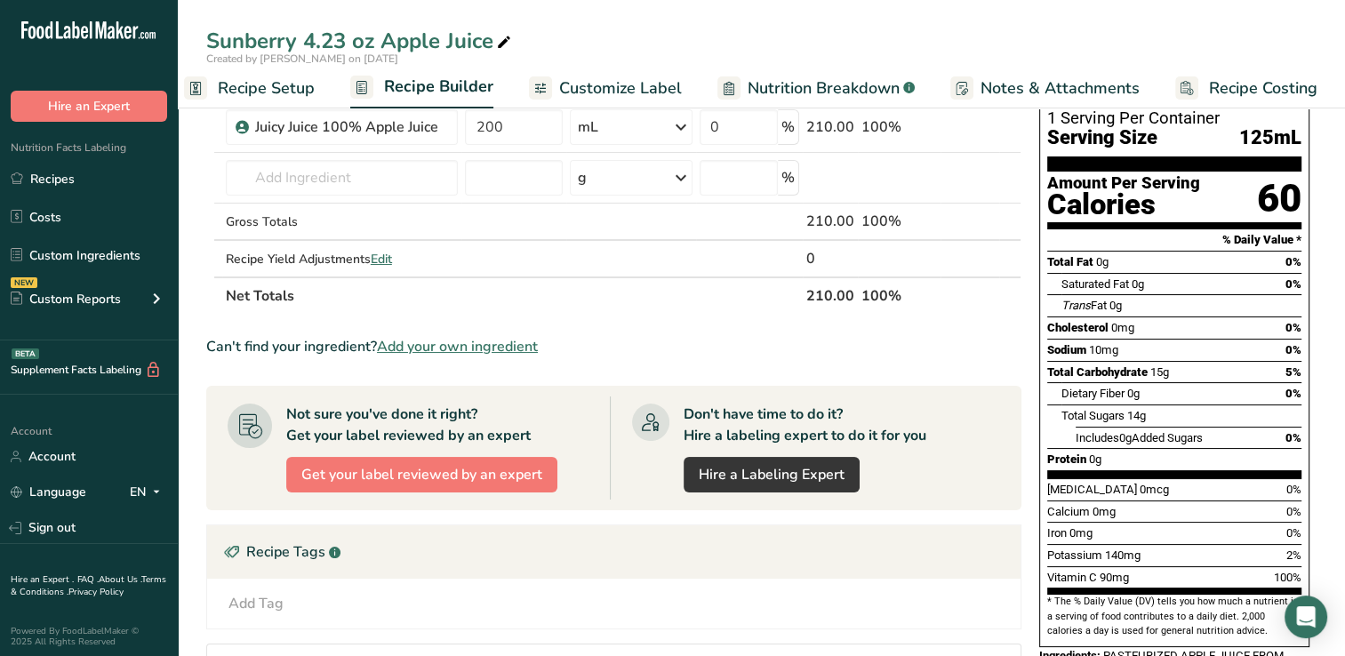
click at [608, 84] on span "Customize Label" at bounding box center [620, 88] width 123 height 24
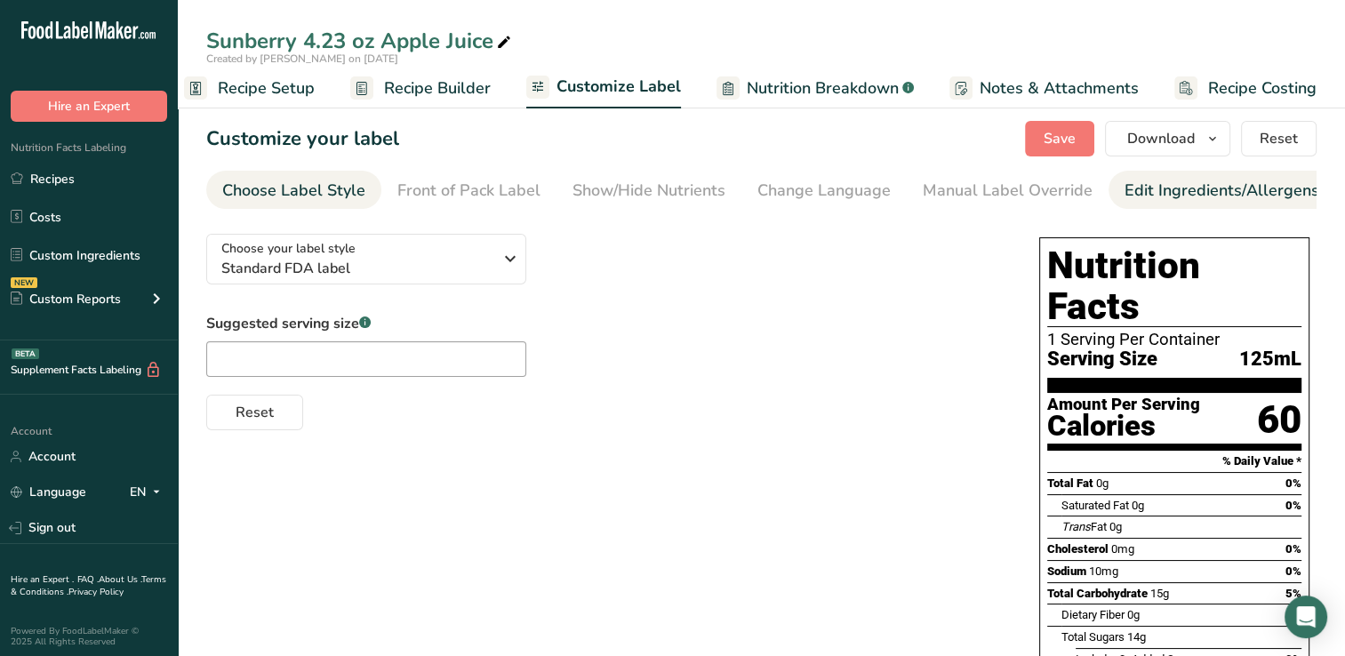
click at [1175, 190] on div "Edit Ingredients/Allergens List" at bounding box center [1237, 191] width 226 height 24
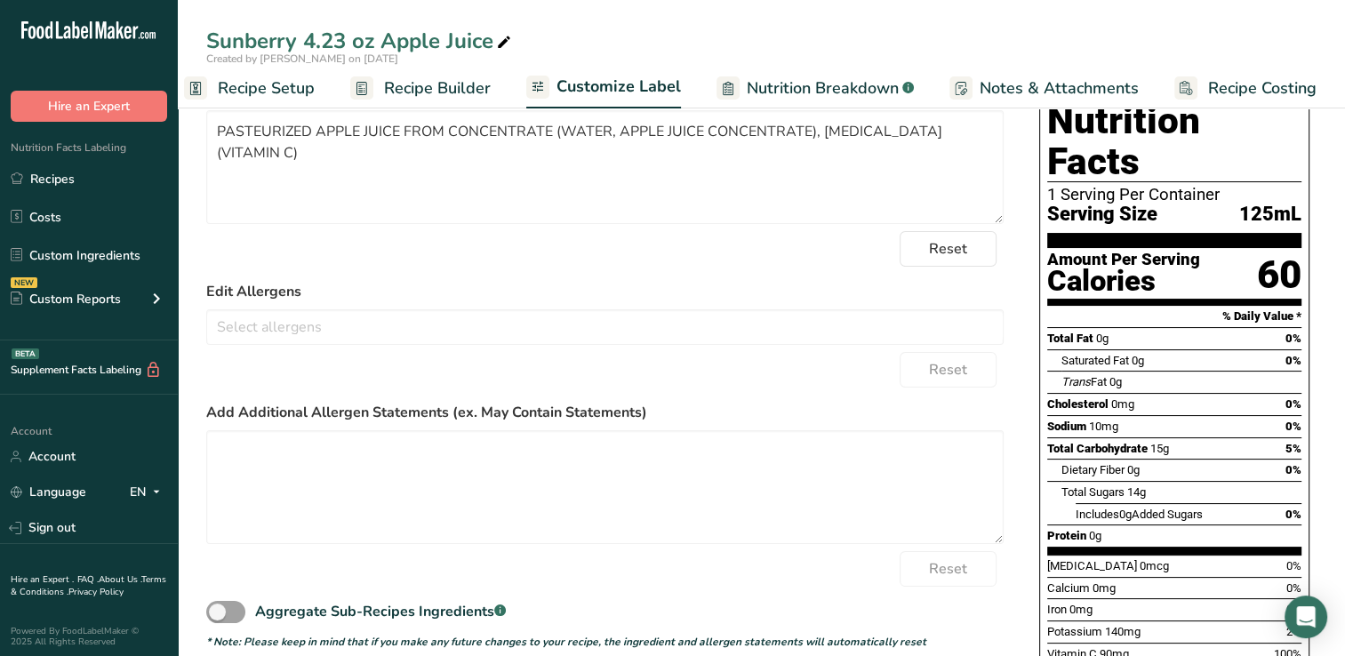
scroll to position [270, 0]
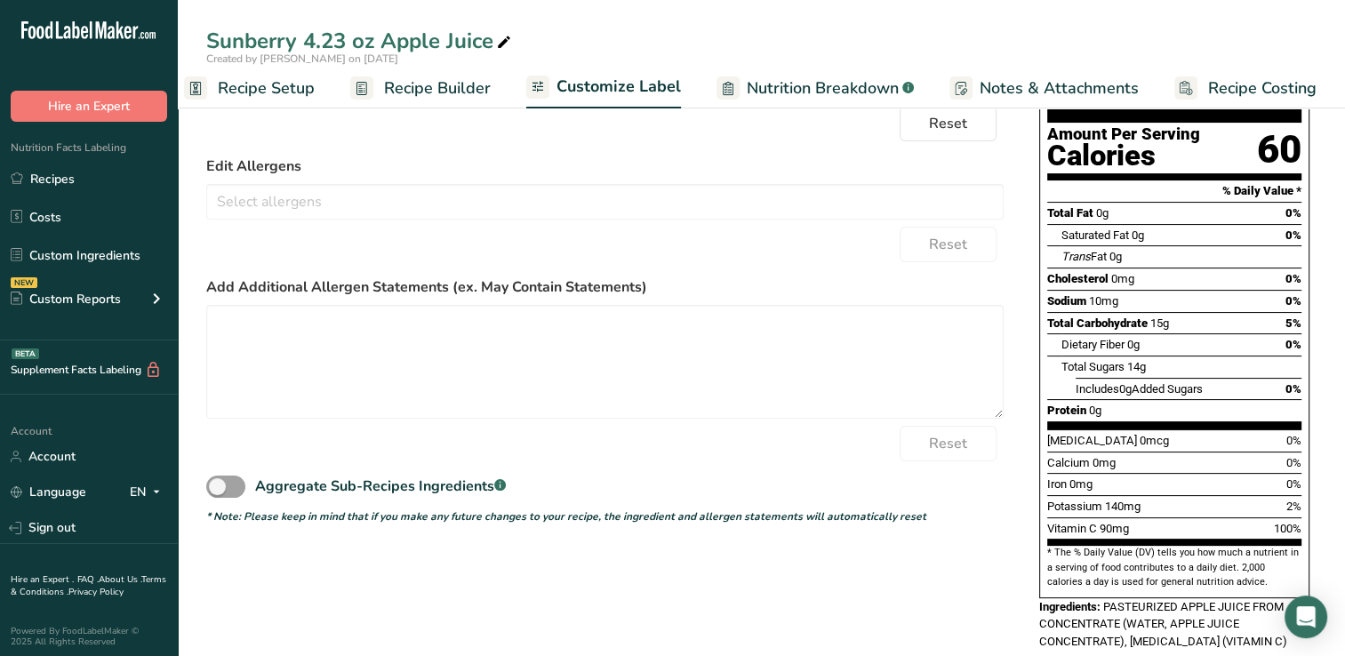
click at [1065, 546] on section "* The % Daily Value (DV) tells you how much a nutrient in a serving of food con…" at bounding box center [1174, 568] width 254 height 44
click at [1218, 546] on section "* The % Daily Value (DV) tells you how much a nutrient in a serving of food con…" at bounding box center [1174, 568] width 254 height 44
click at [842, 82] on span "Nutrition Breakdown" at bounding box center [822, 88] width 152 height 24
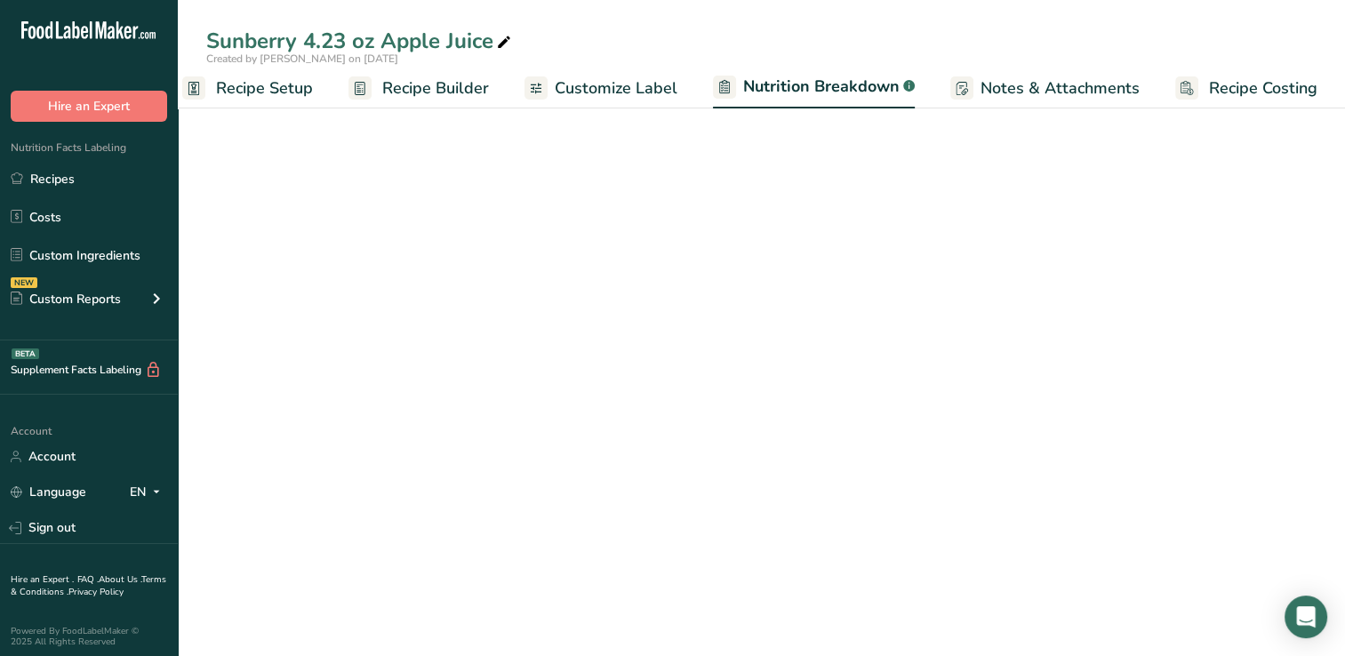
select select "Calories"
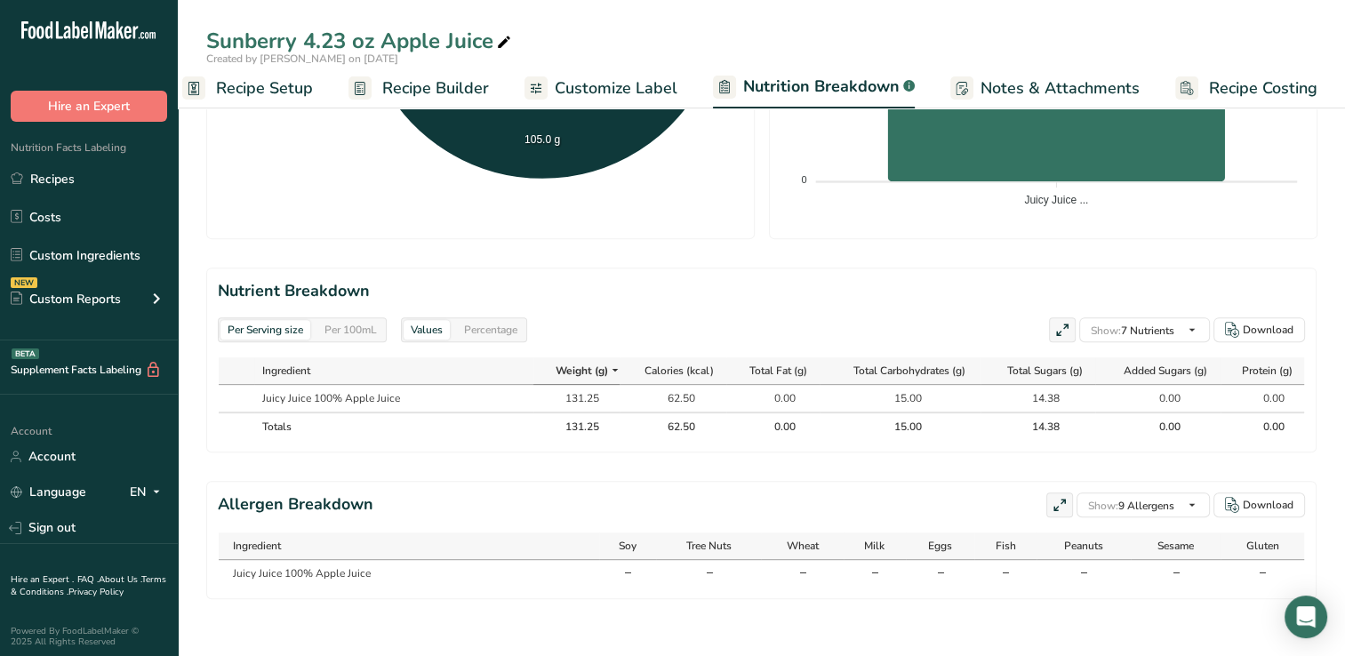
scroll to position [0, 0]
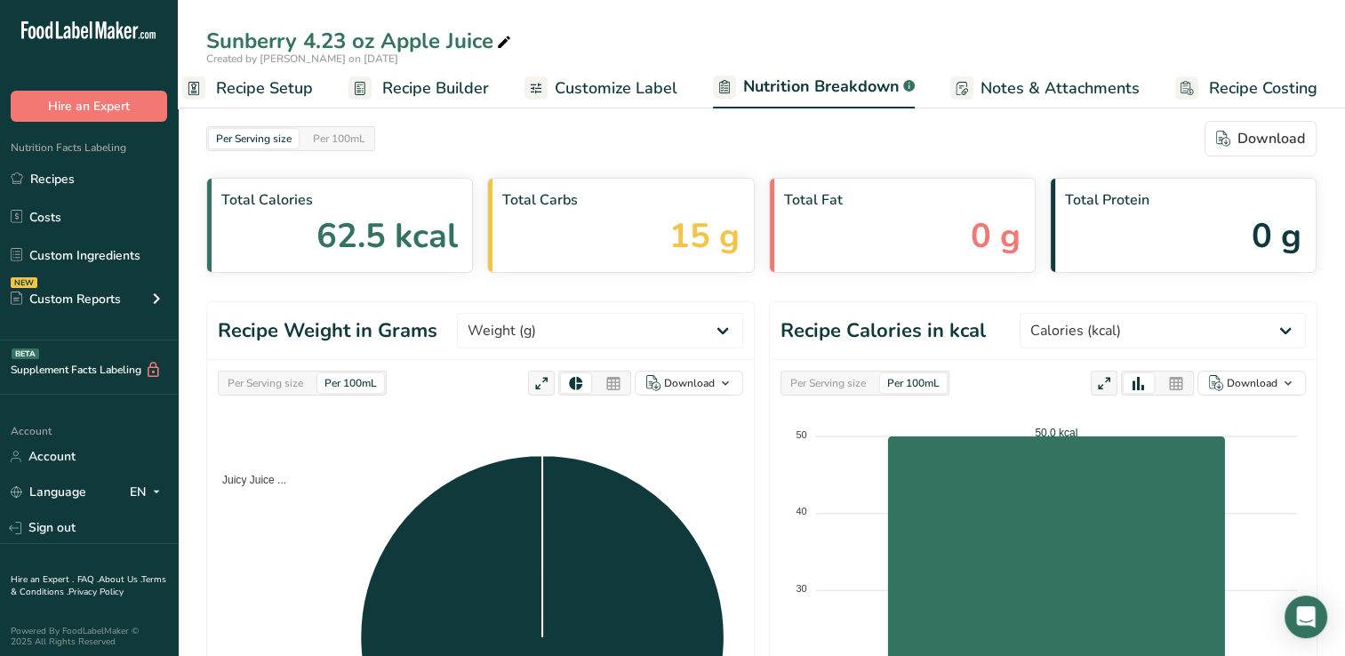
click at [597, 84] on span "Customize Label" at bounding box center [616, 88] width 123 height 24
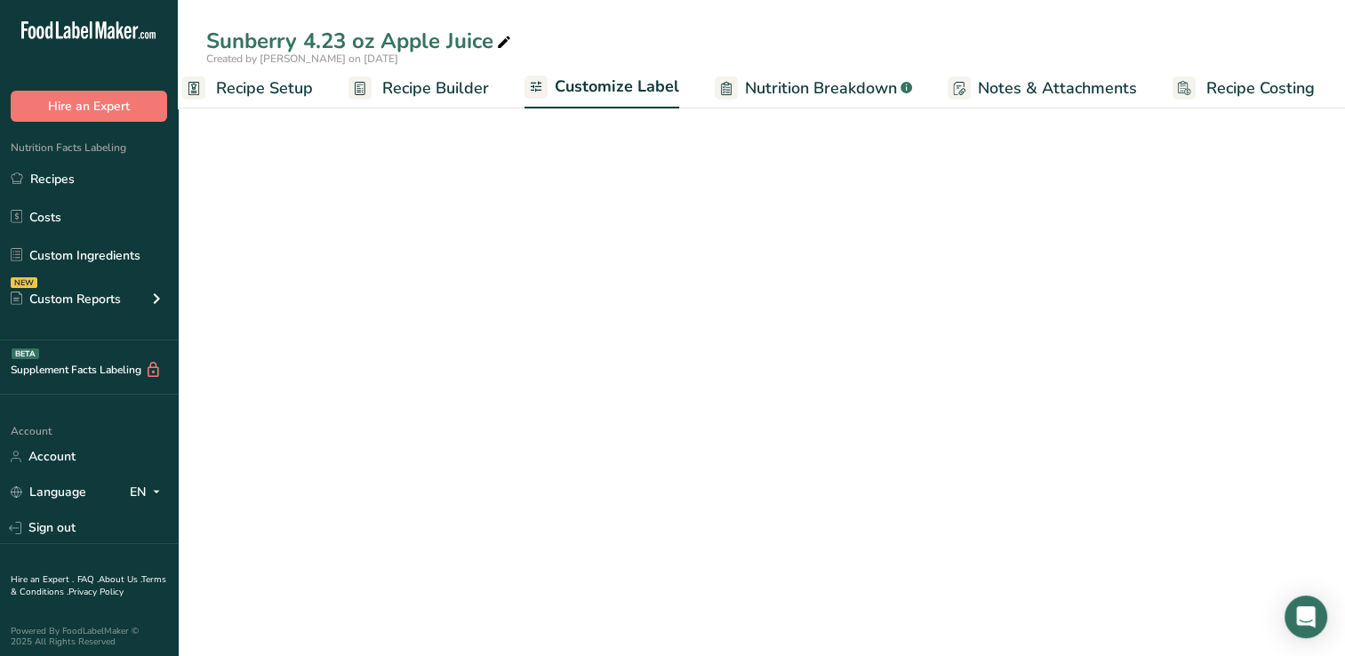
scroll to position [0, 22]
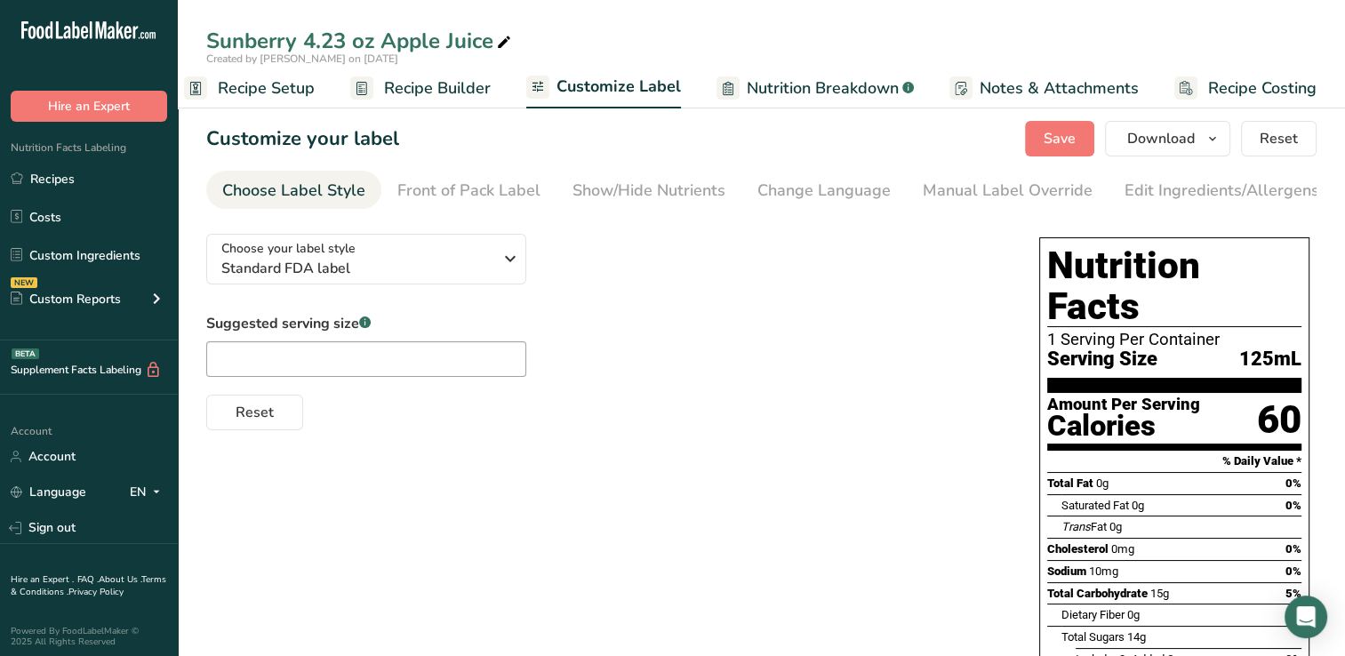
click at [323, 186] on div "Choose Label Style" at bounding box center [293, 191] width 143 height 24
click at [1038, 80] on span "Notes & Attachments" at bounding box center [1058, 88] width 159 height 24
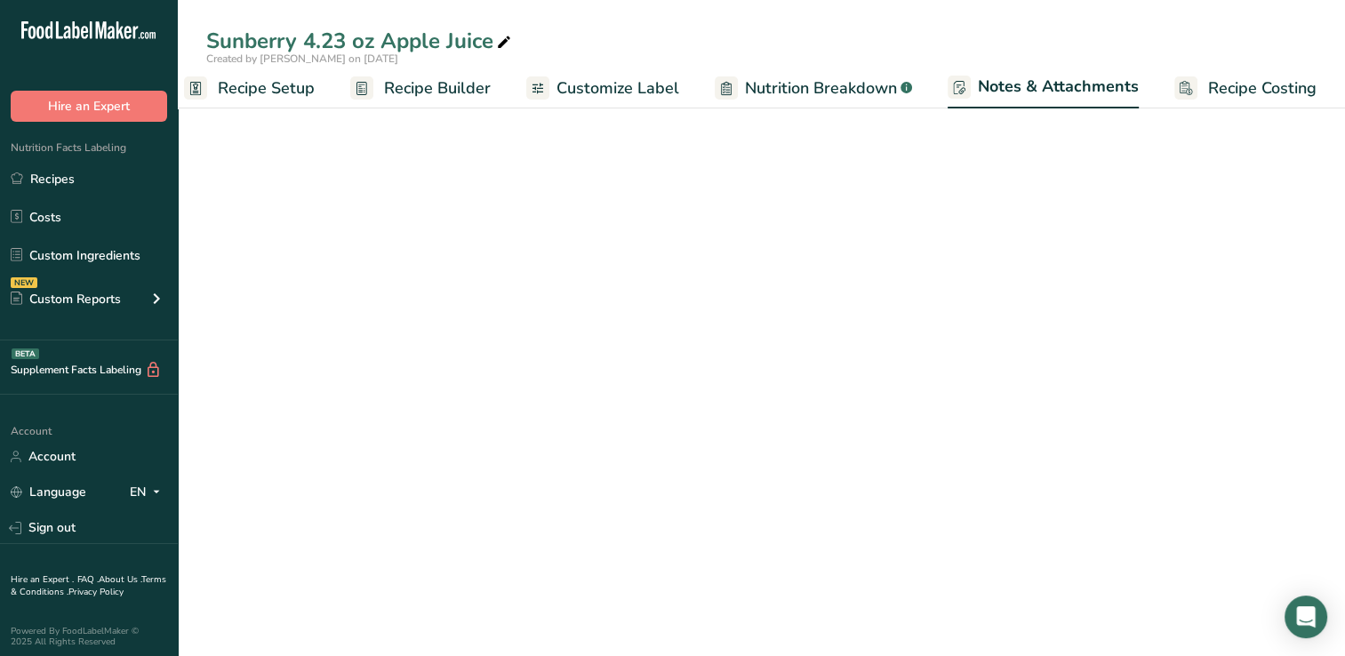
scroll to position [0, 23]
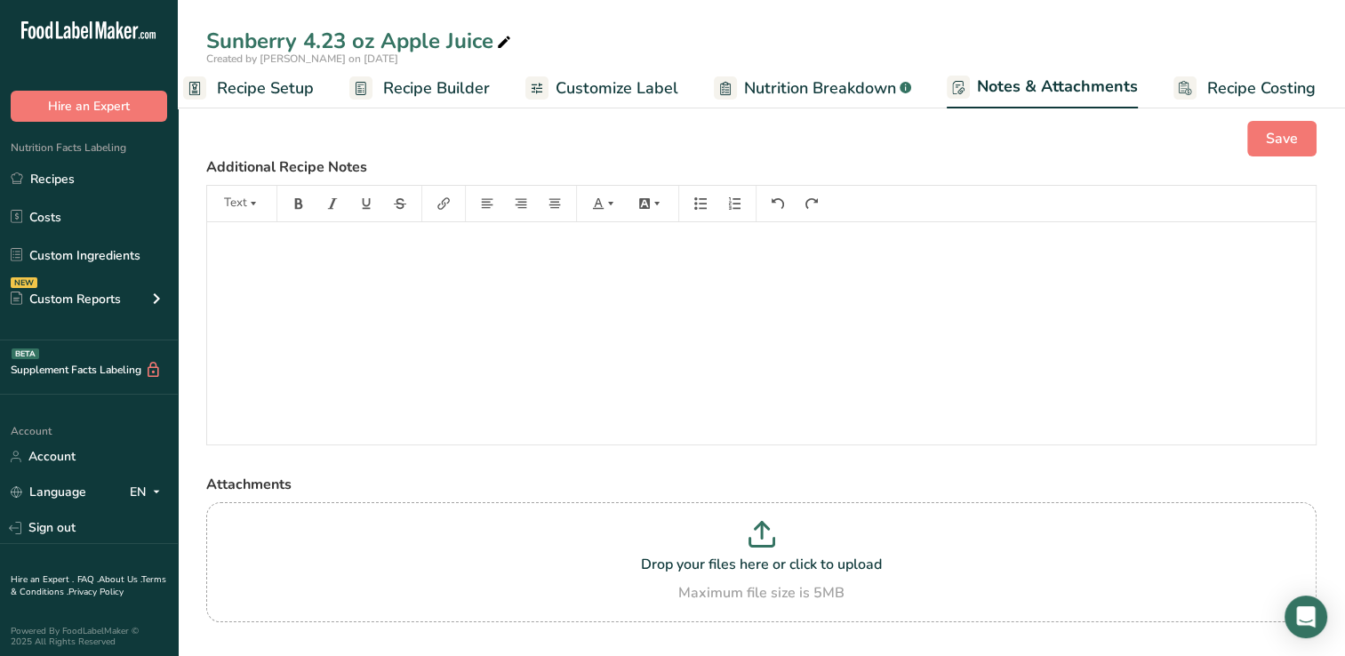
click at [621, 84] on span "Customize Label" at bounding box center [616, 88] width 123 height 24
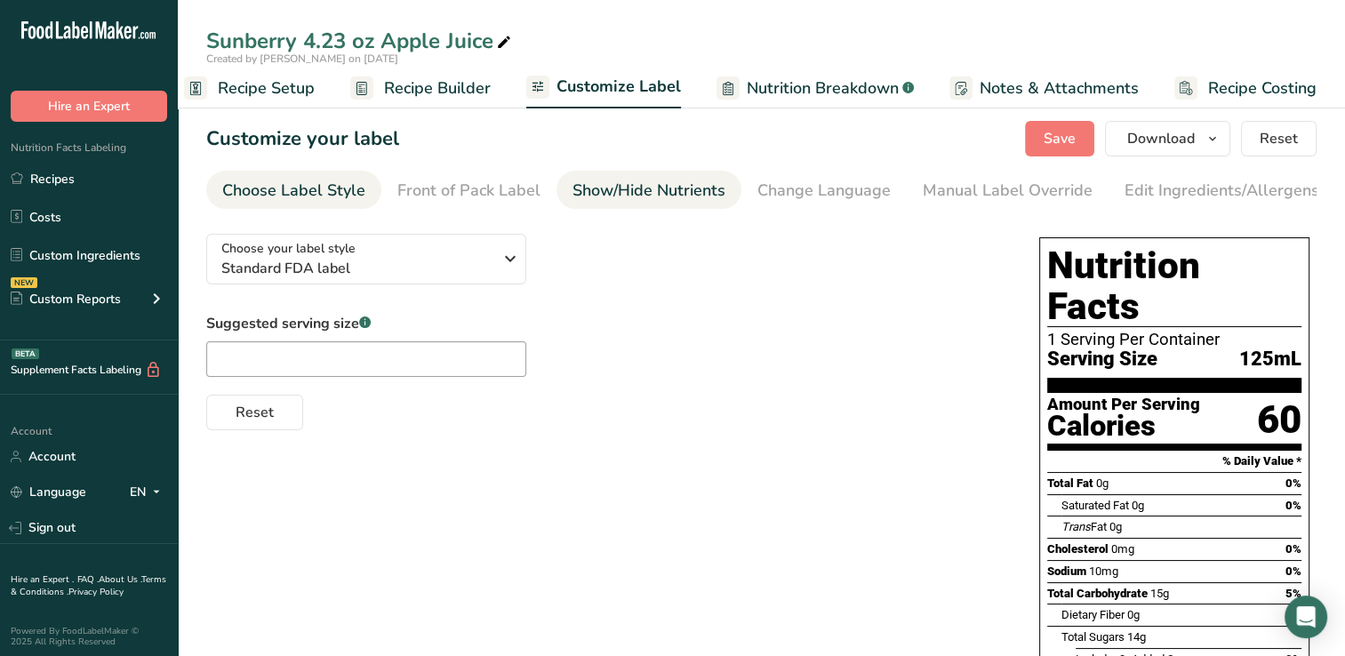
click at [629, 187] on div "Show/Hide Nutrients" at bounding box center [648, 191] width 153 height 24
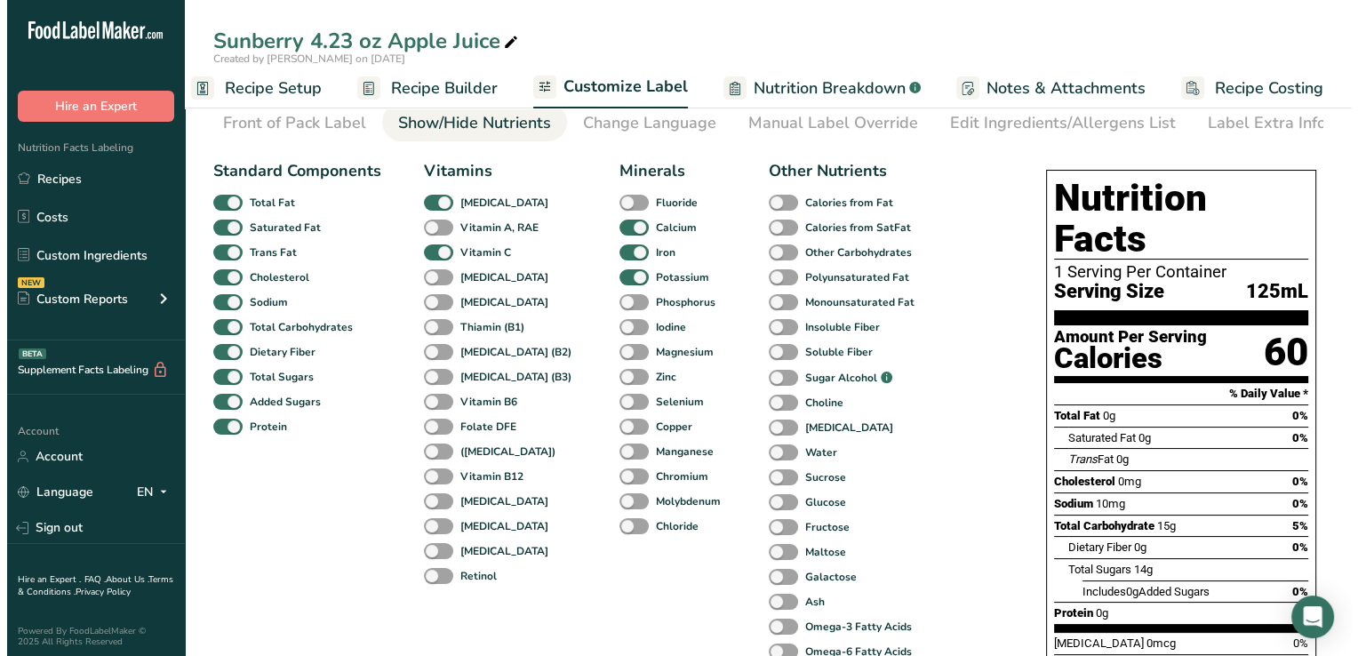
scroll to position [0, 0]
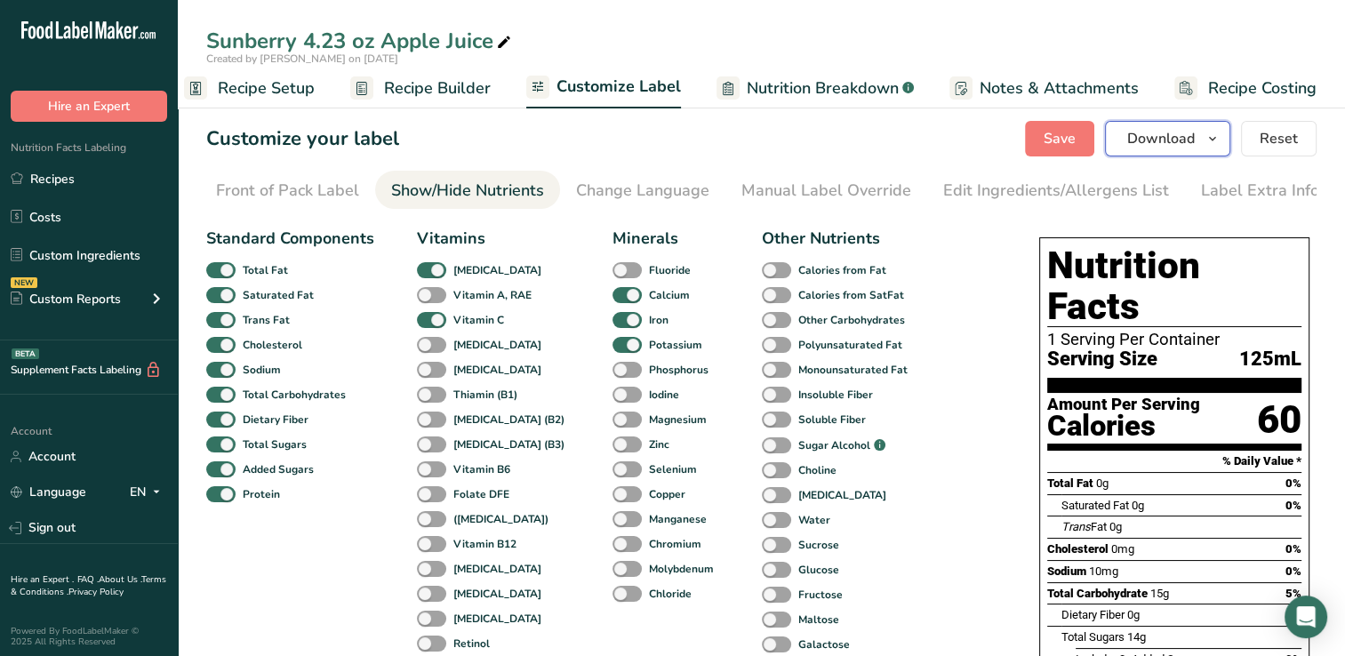
click at [1158, 133] on span "Download" at bounding box center [1161, 138] width 68 height 21
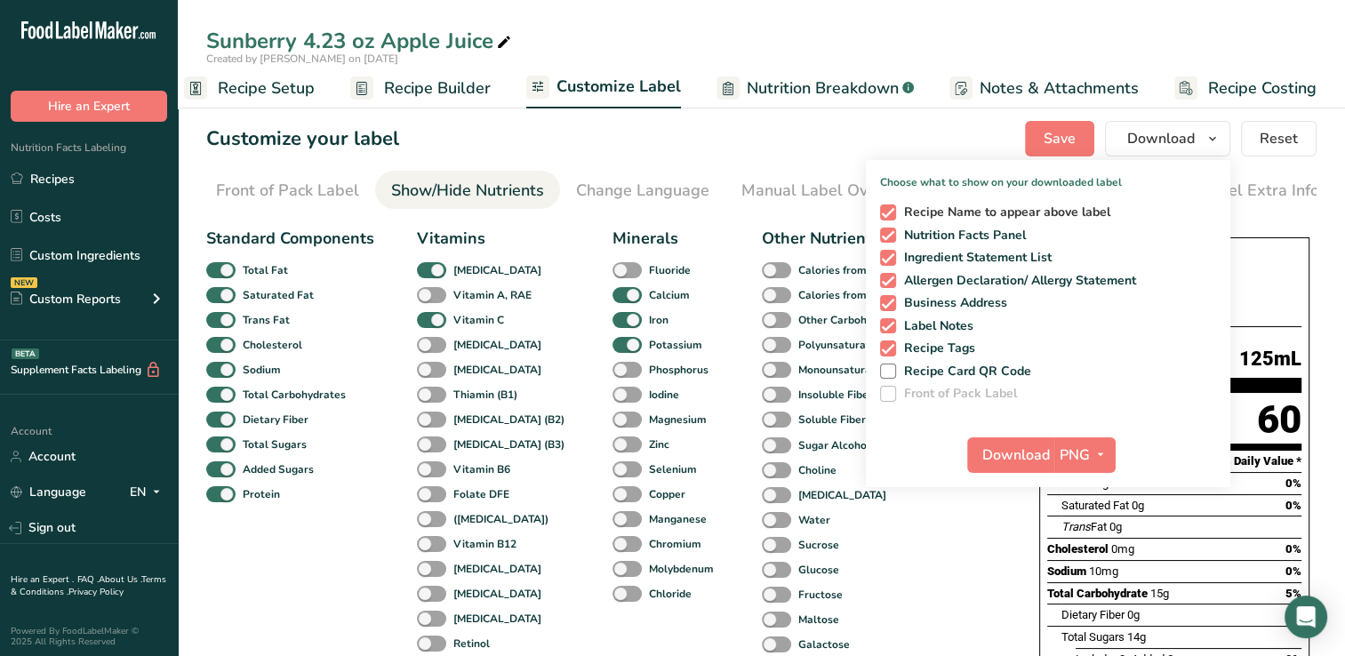
click at [892, 212] on span at bounding box center [888, 212] width 16 height 16
click at [891, 212] on input "Recipe Name to appear above label" at bounding box center [886, 212] width 12 height 12
checkbox input "false"
click at [889, 275] on span at bounding box center [888, 281] width 16 height 16
click at [889, 275] on input "Allergen Declaration/ Allergy Statement" at bounding box center [886, 281] width 12 height 12
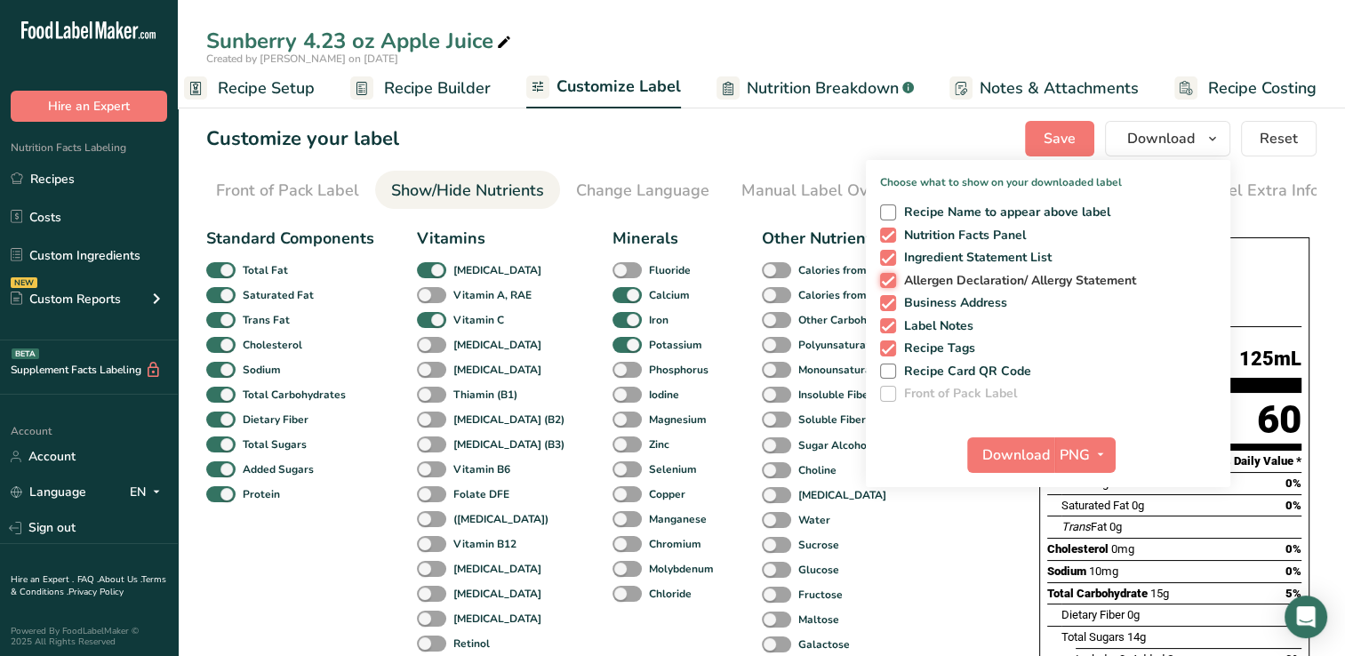
checkbox input "false"
click at [885, 300] on span at bounding box center [888, 303] width 16 height 16
click at [885, 300] on input "Business Address" at bounding box center [886, 303] width 12 height 12
checkbox input "false"
click at [887, 323] on span at bounding box center [888, 326] width 16 height 16
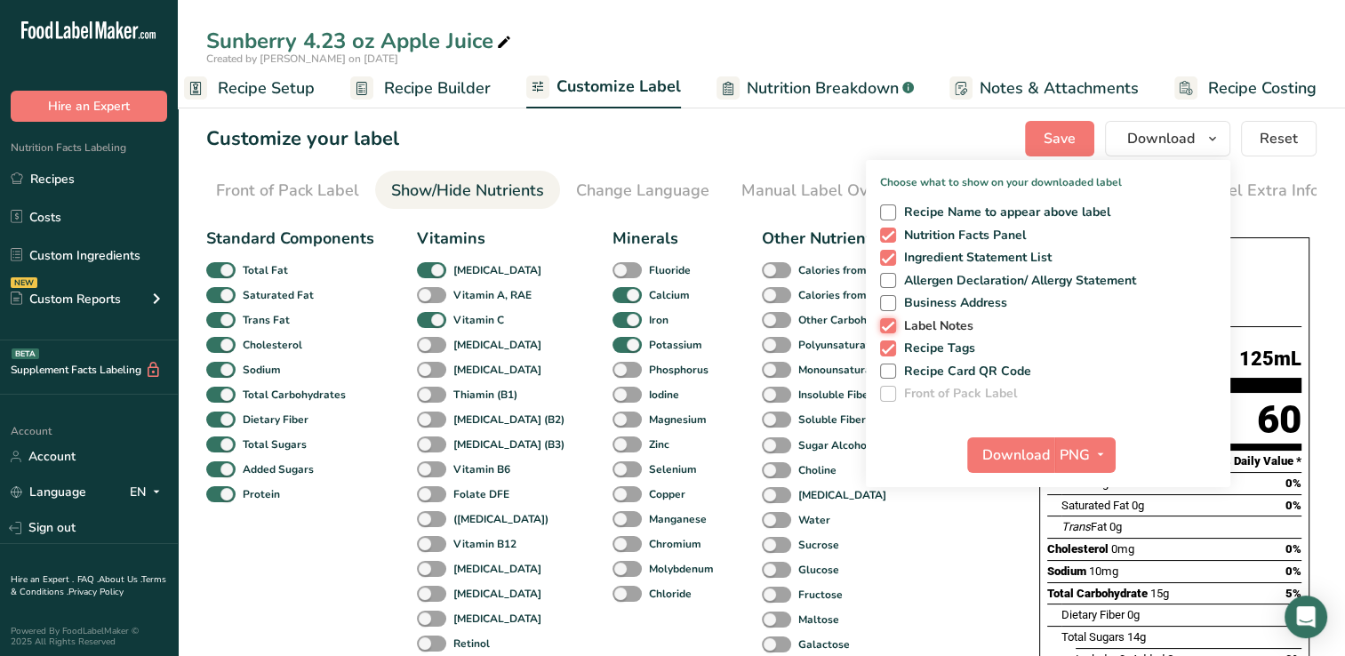
click at [887, 323] on input "Label Notes" at bounding box center [886, 326] width 12 height 12
checkbox input "false"
click at [889, 340] on span at bounding box center [888, 348] width 16 height 16
click at [889, 342] on input "Recipe Tags" at bounding box center [886, 348] width 12 height 12
checkbox input "false"
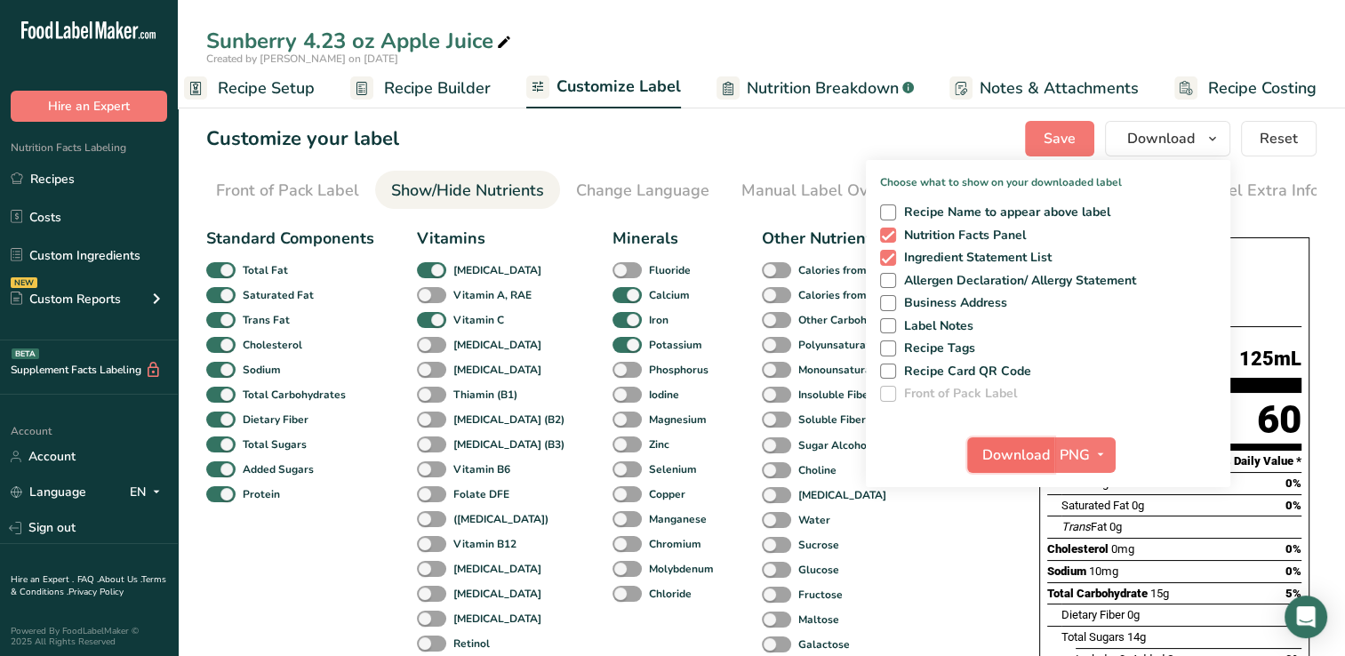
click at [1023, 451] on span "Download" at bounding box center [1016, 454] width 68 height 21
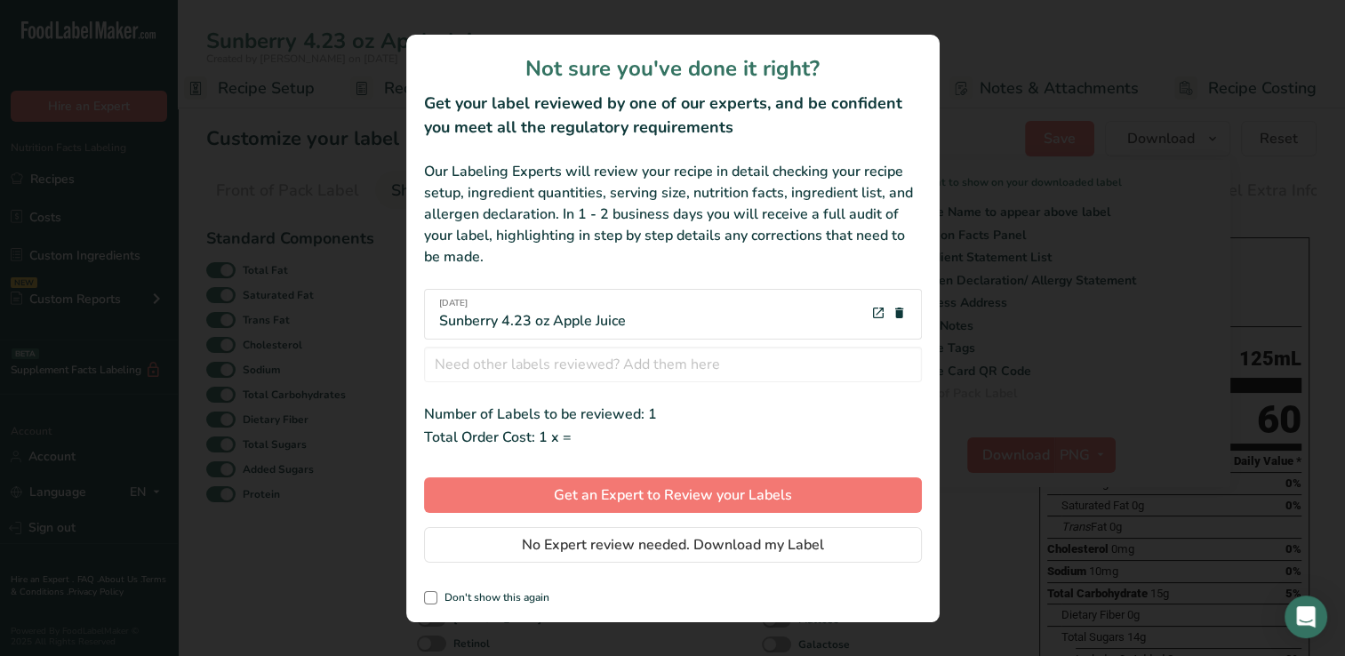
scroll to position [0, 9]
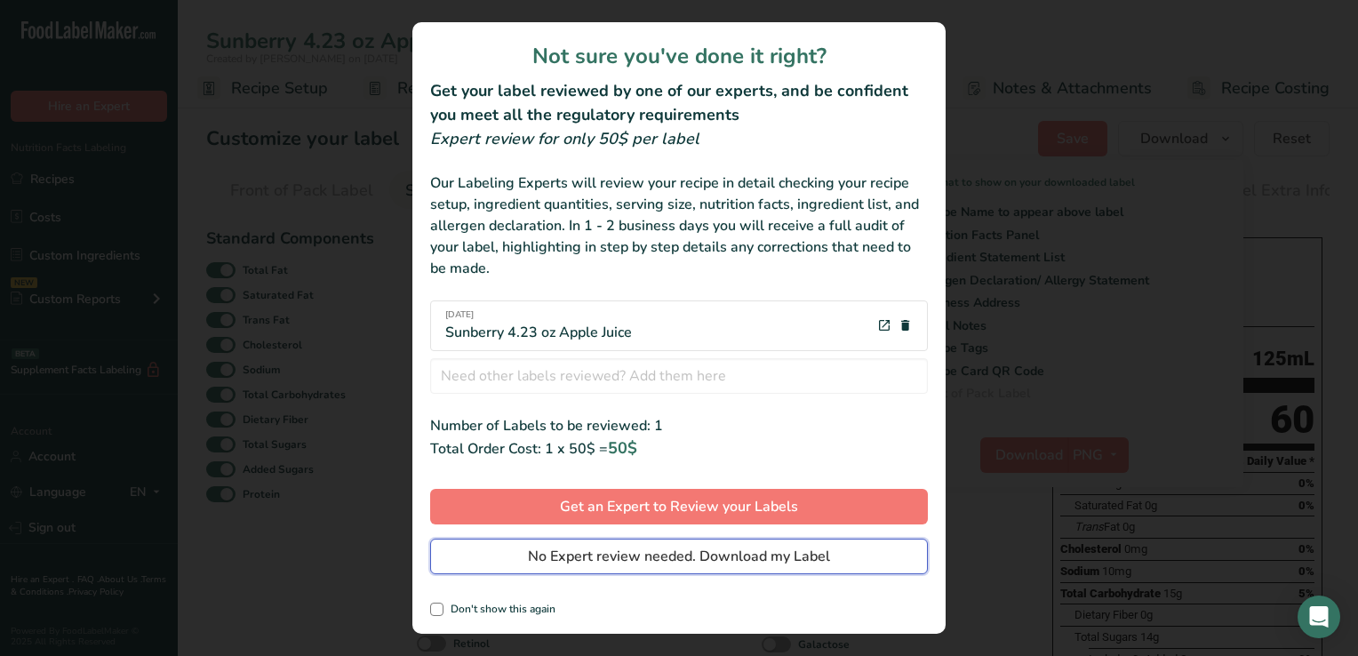
click at [616, 553] on span "No Expert review needed. Download my Label" at bounding box center [679, 556] width 302 height 21
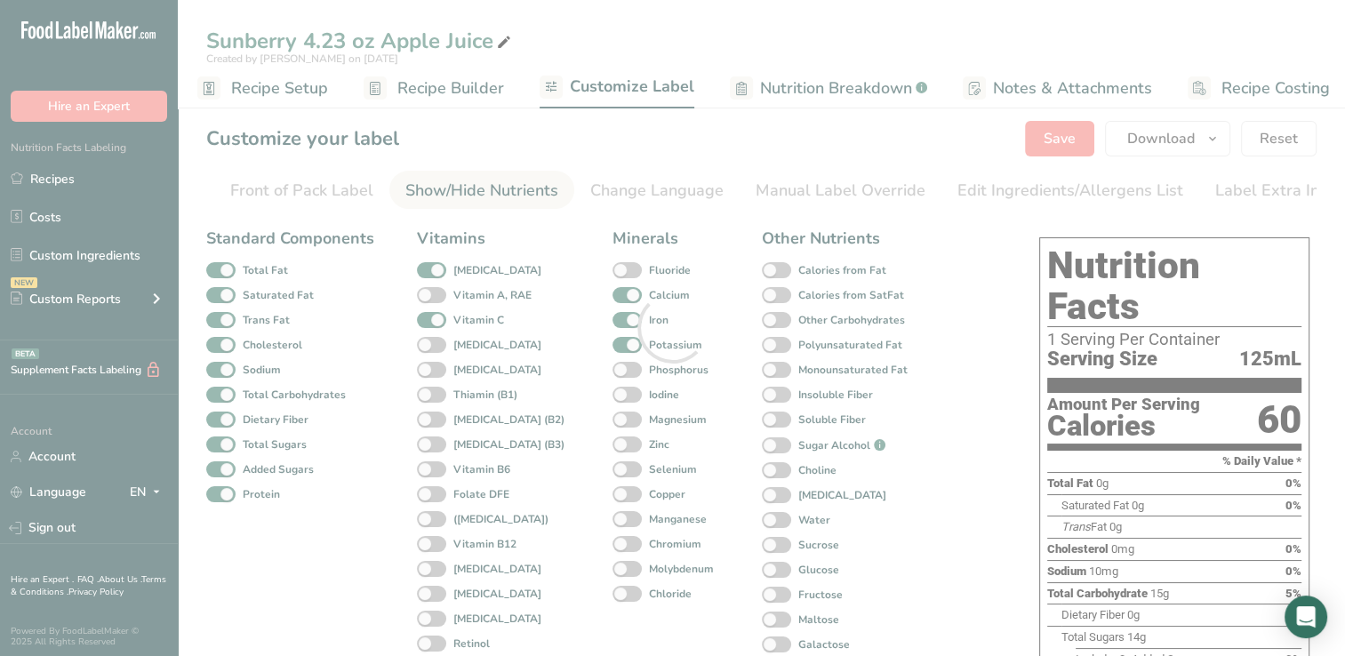
scroll to position [0, 0]
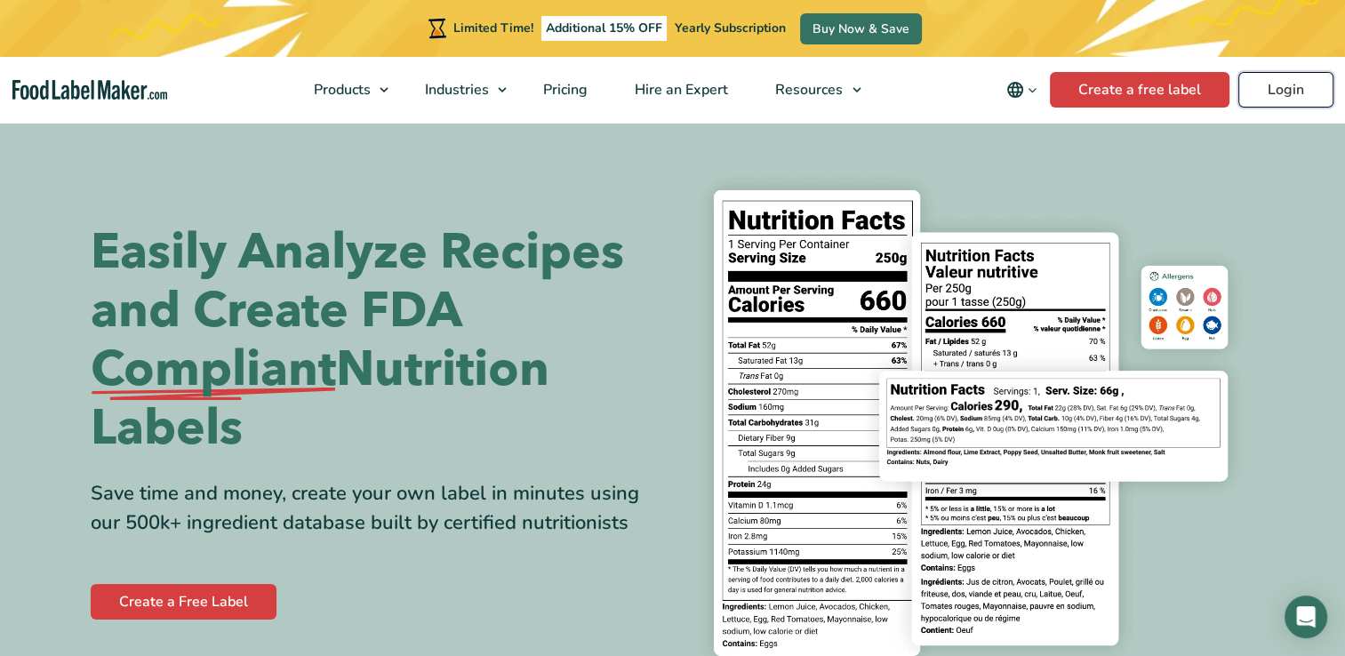
click at [1278, 85] on link "Login" at bounding box center [1285, 90] width 95 height 36
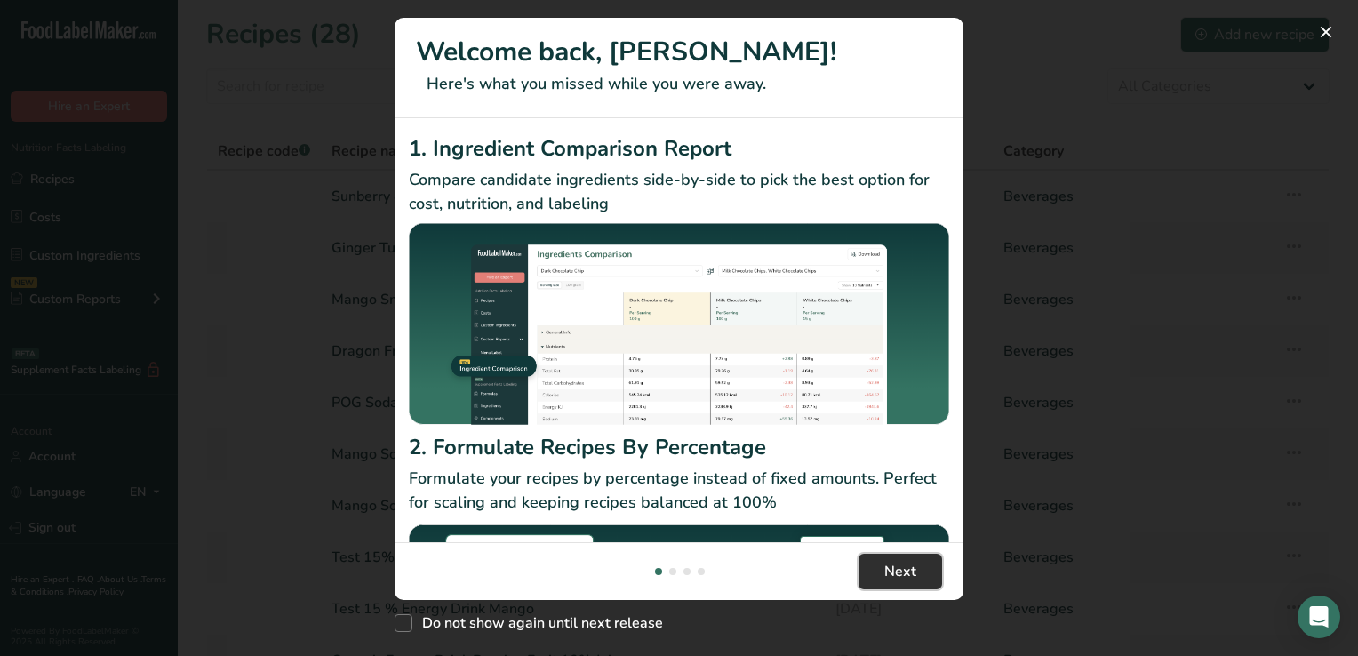
click at [906, 573] on span "Next" at bounding box center [900, 571] width 32 height 21
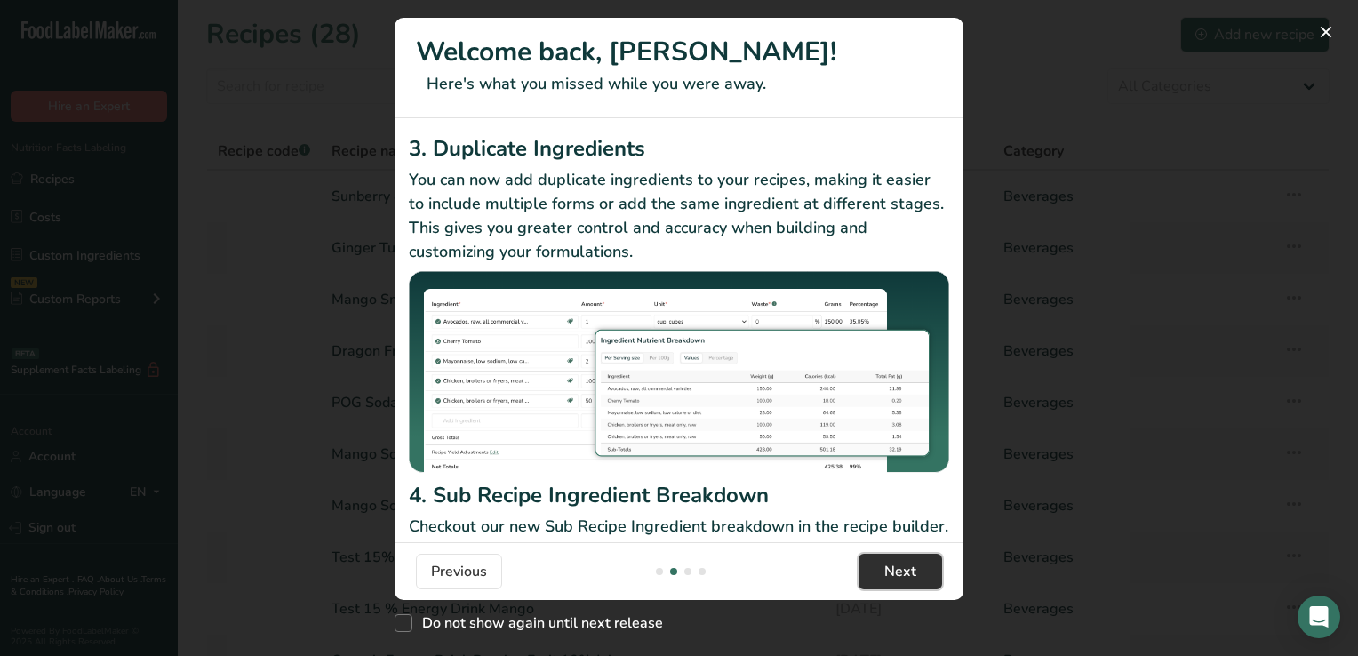
click at [906, 573] on span "Next" at bounding box center [900, 571] width 32 height 21
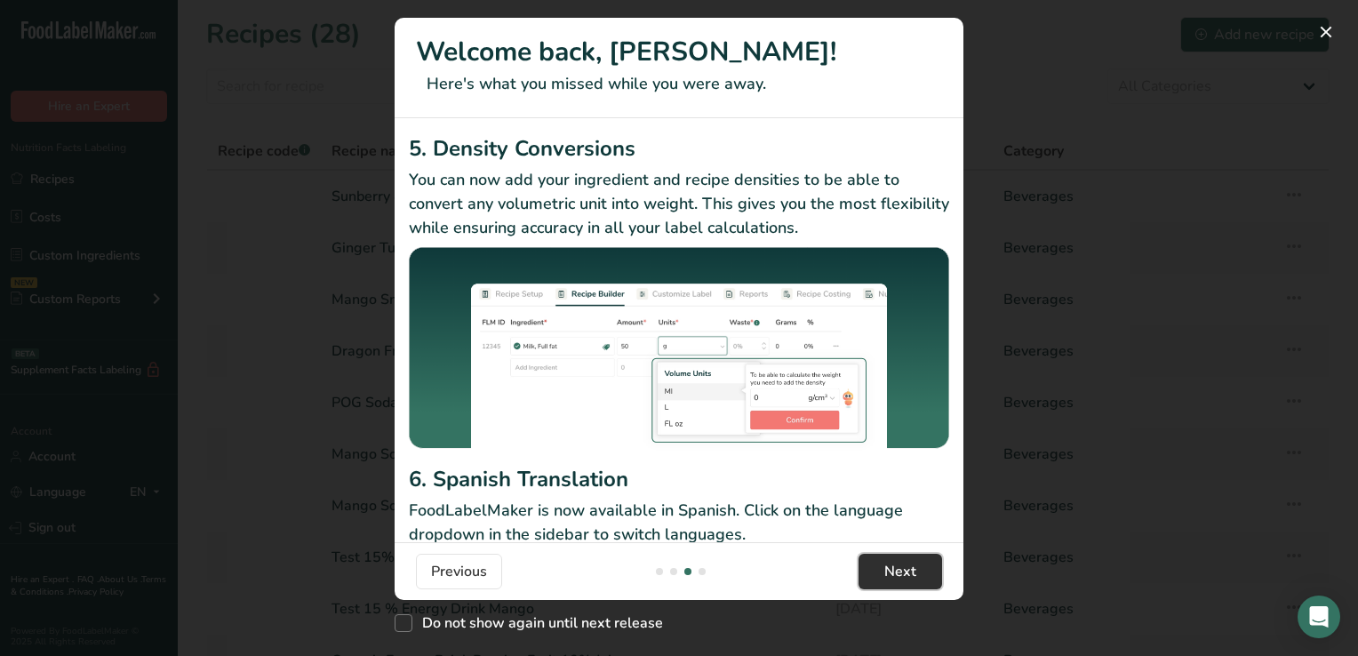
click at [906, 573] on span "Next" at bounding box center [900, 571] width 32 height 21
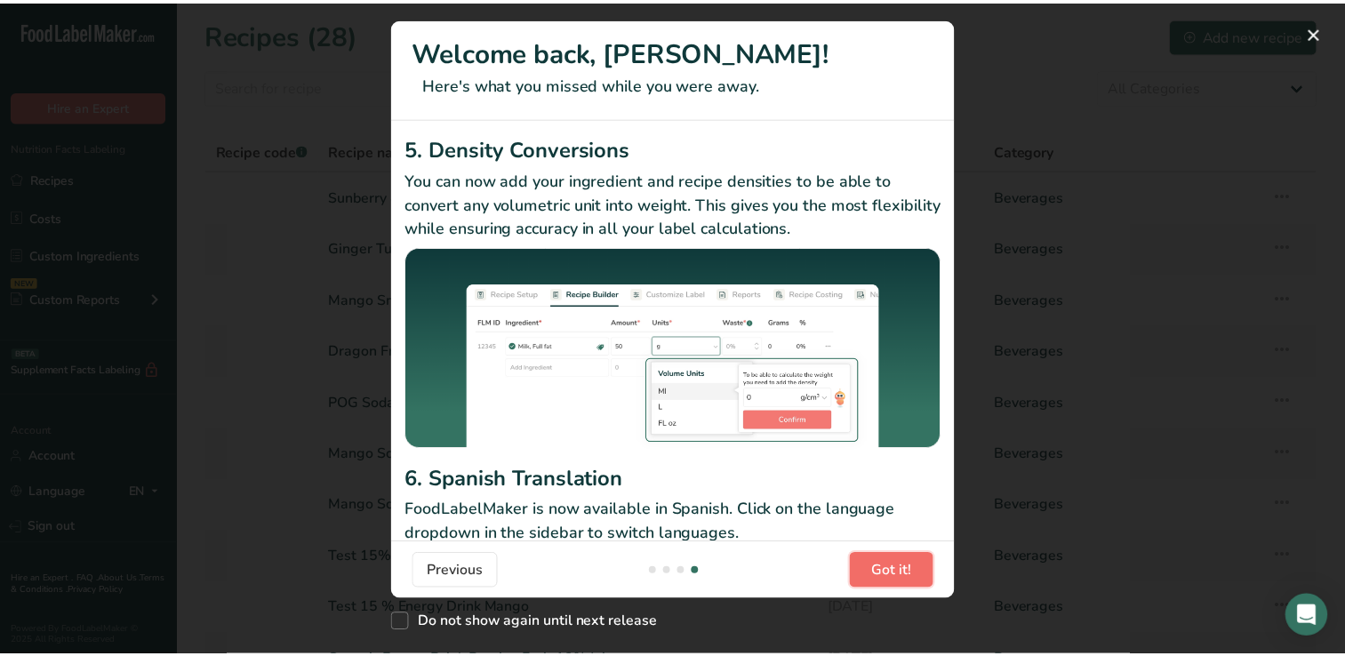
scroll to position [0, 1706]
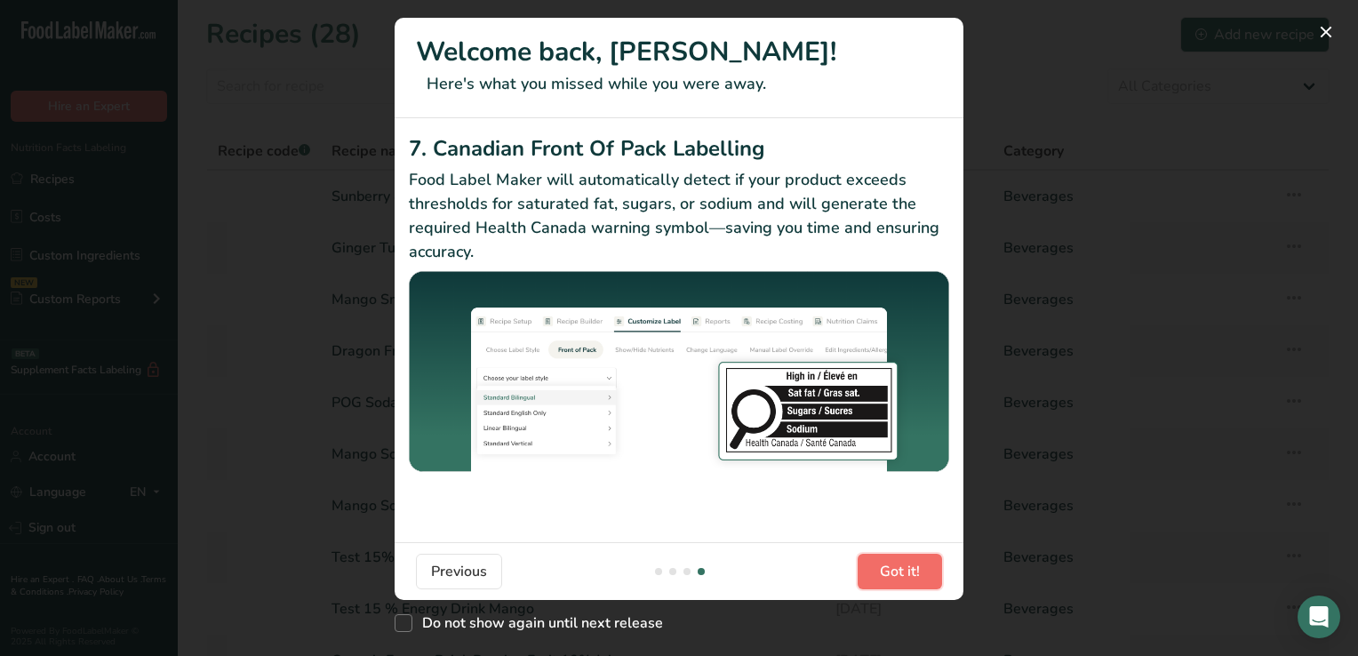
click at [906, 573] on span "Got it!" at bounding box center [900, 571] width 40 height 21
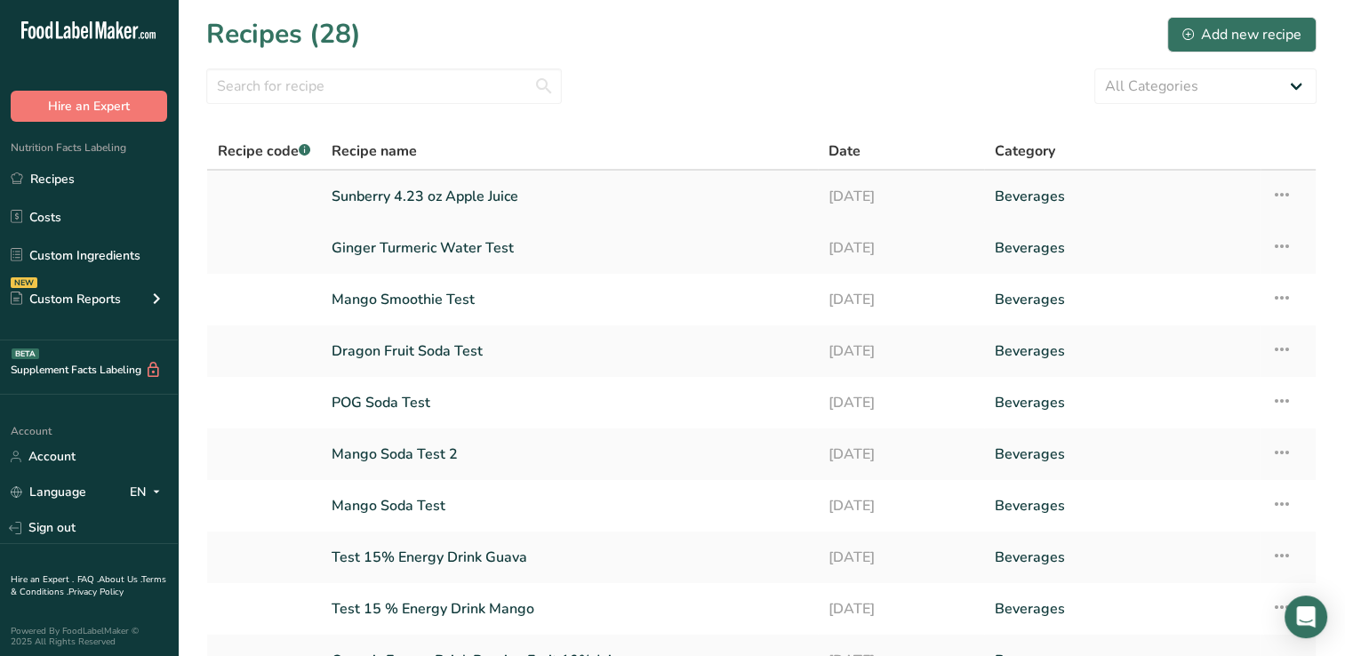
click at [470, 193] on link "Sunberry 4.23 oz Apple Juice" at bounding box center [568, 196] width 475 height 37
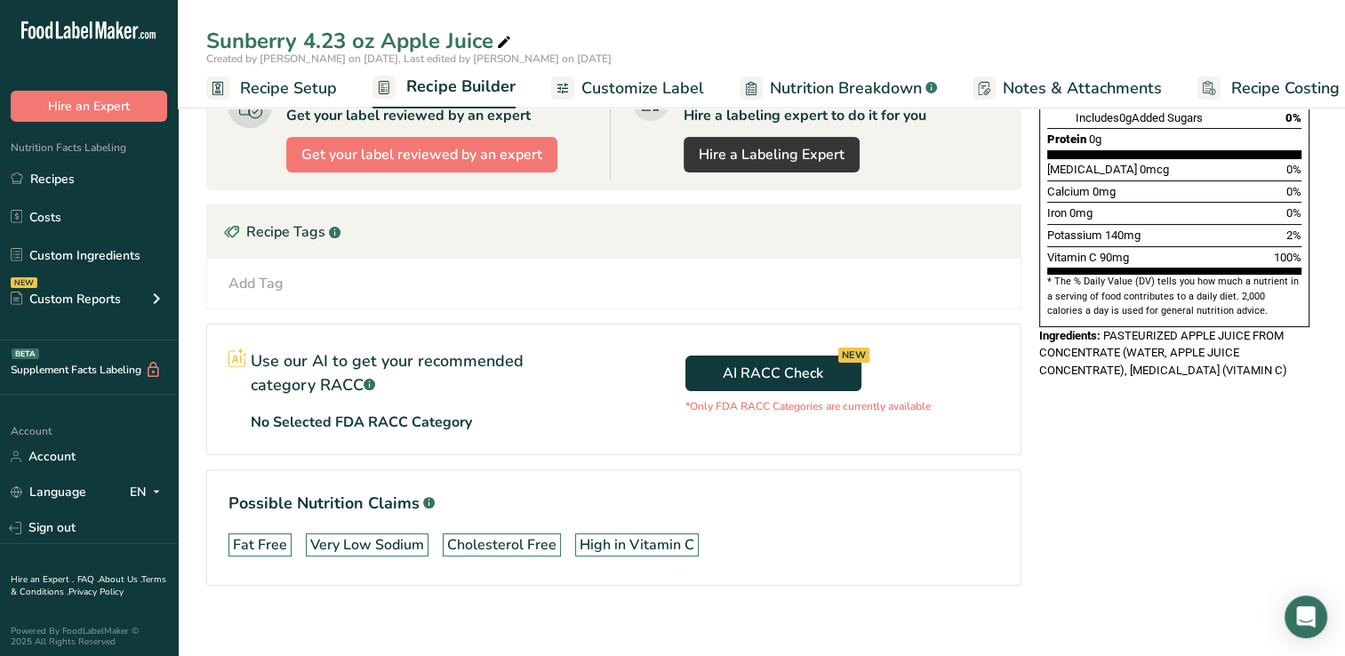
scroll to position [459, 0]
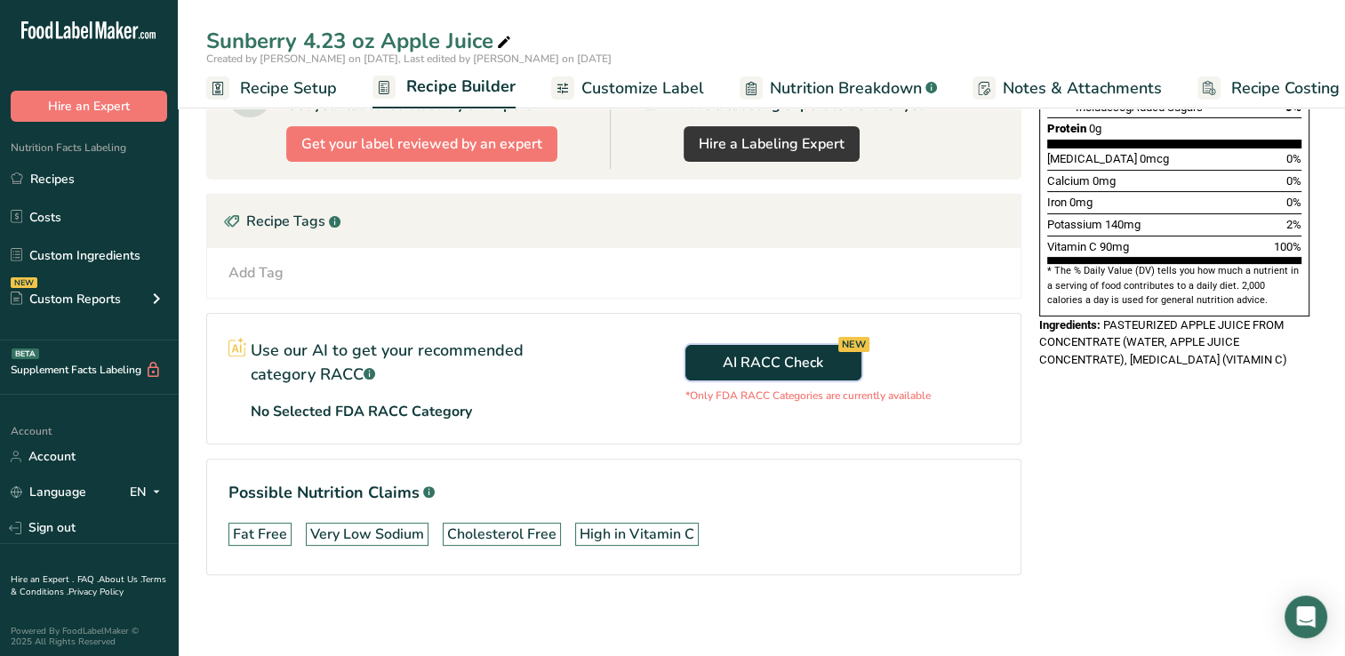
click at [778, 357] on span "AI RACC Check NEW" at bounding box center [772, 362] width 100 height 21
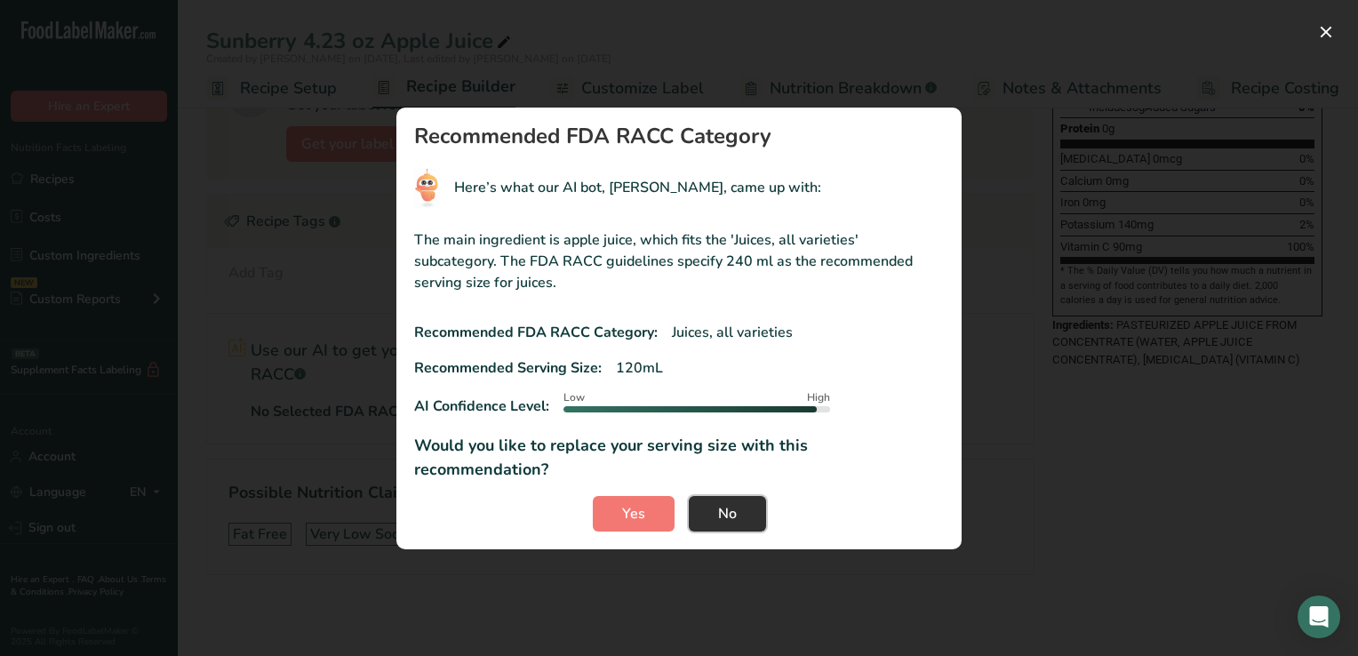
click at [738, 503] on button "No" at bounding box center [727, 514] width 77 height 36
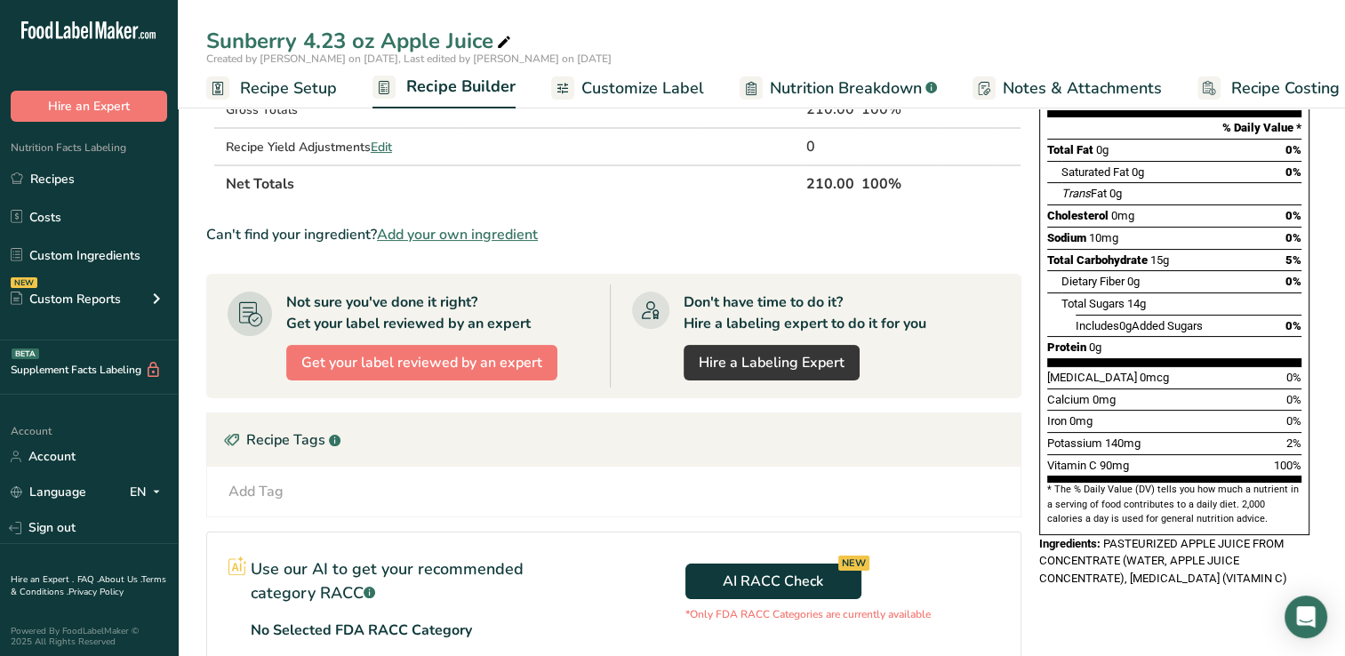
scroll to position [0, 0]
